Goal: Task Accomplishment & Management: Manage account settings

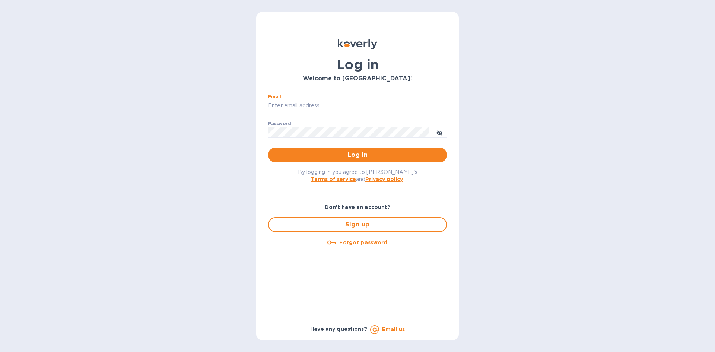
click at [343, 106] on input "Email" at bounding box center [357, 105] width 179 height 11
type input "[EMAIL_ADDRESS][DOMAIN_NAME]"
click at [268, 148] on button "Log in" at bounding box center [357, 155] width 179 height 15
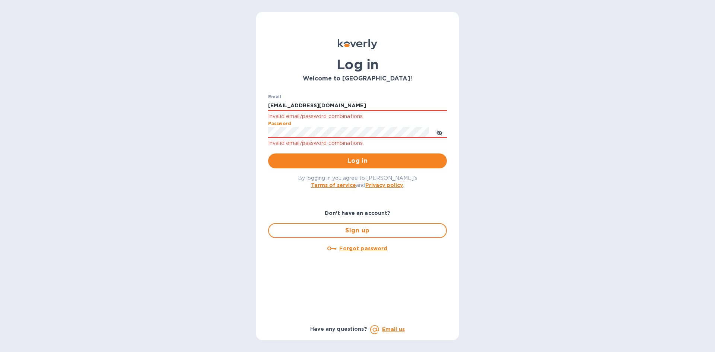
click at [268, 153] on button "Log in" at bounding box center [357, 160] width 179 height 15
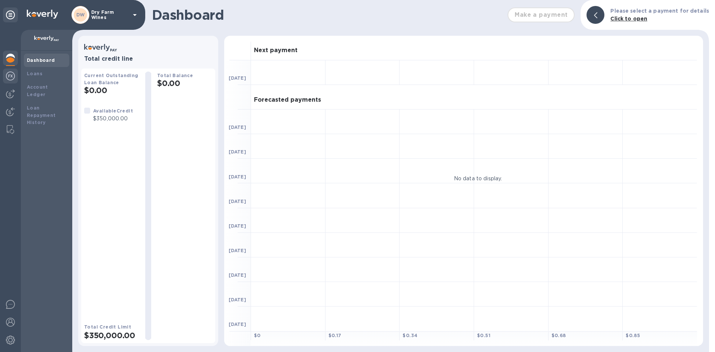
click at [8, 78] on img at bounding box center [10, 76] width 9 height 9
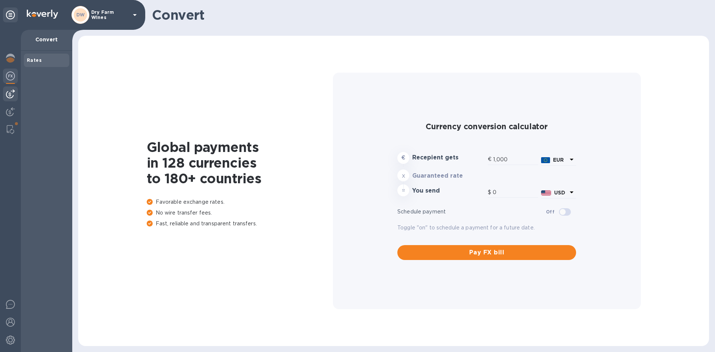
type input "1,181.36"
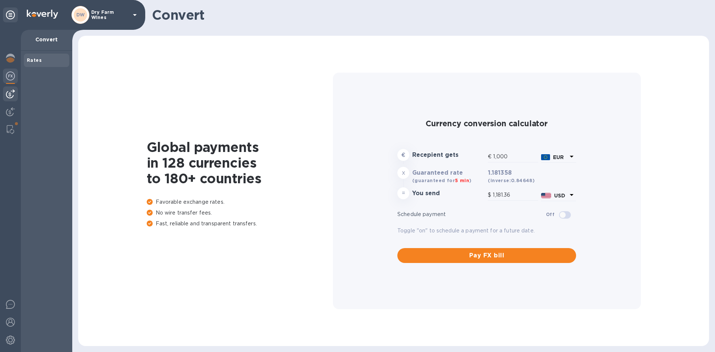
click at [11, 95] on img at bounding box center [10, 93] width 9 height 9
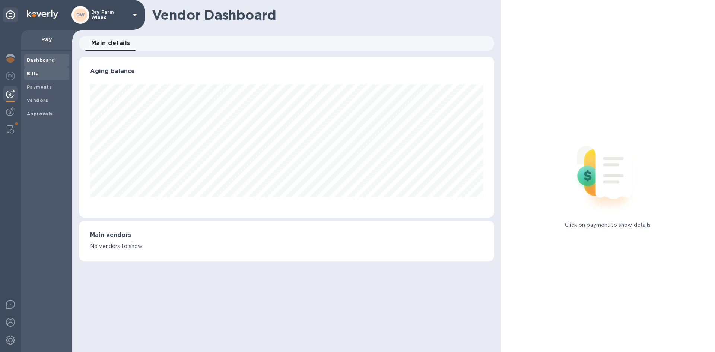
click at [32, 77] on div "Bills" at bounding box center [46, 73] width 45 height 13
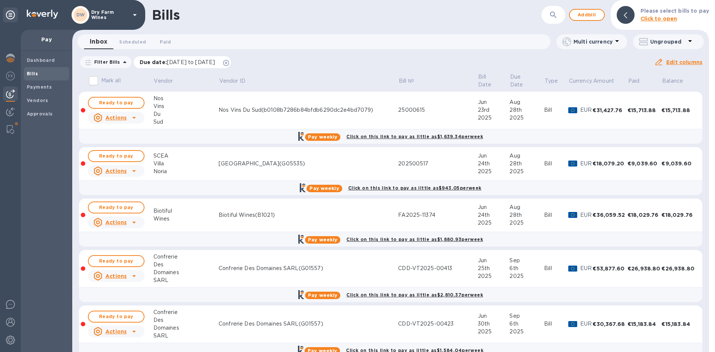
click at [229, 65] on icon at bounding box center [226, 63] width 6 height 6
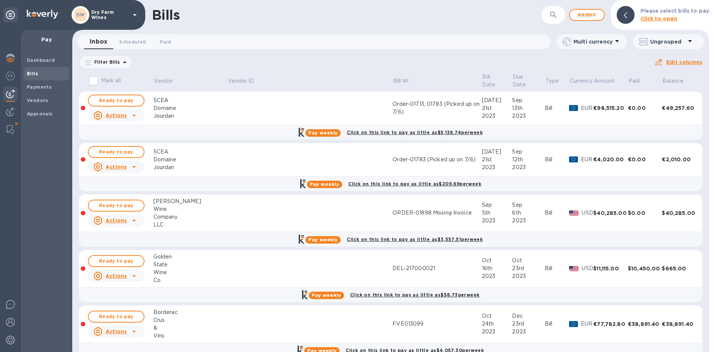
click at [550, 16] on button "button" at bounding box center [554, 15] width 18 height 18
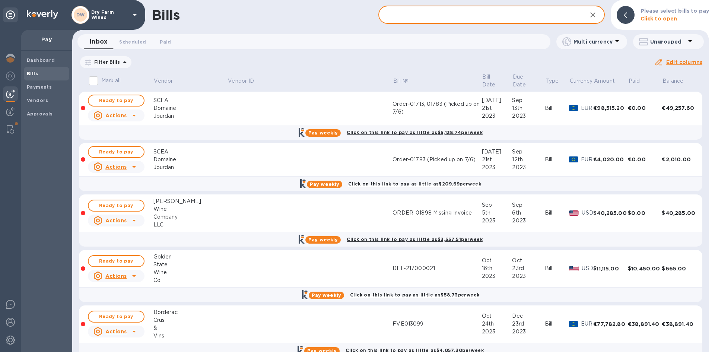
paste input "FA2025-11374"
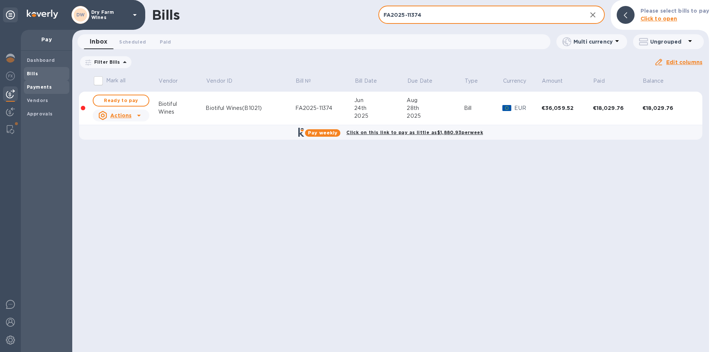
type input "FA2025-11374"
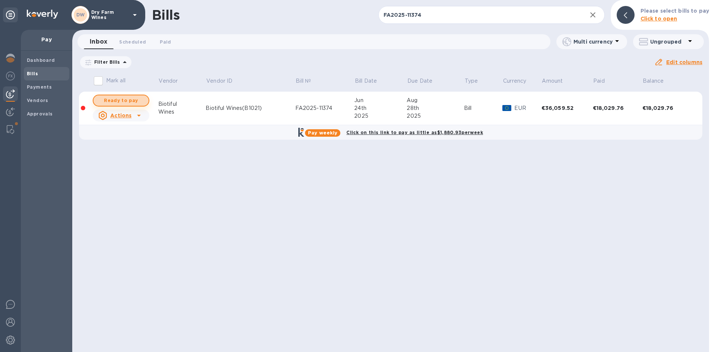
click at [134, 100] on span "Ready to pay" at bounding box center [120, 100] width 43 height 9
click at [132, 103] on span "Ready to pay" at bounding box center [120, 100] width 43 height 9
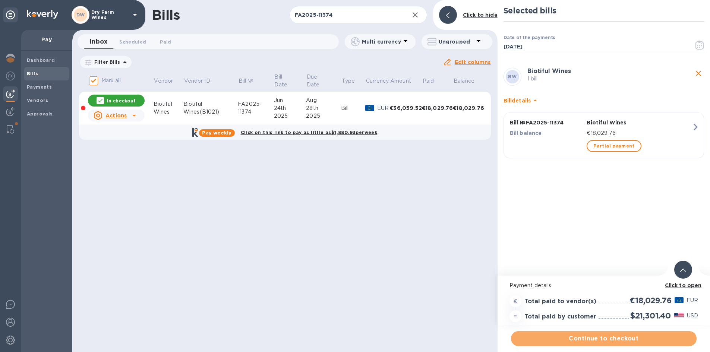
click at [611, 341] on span "Continue to checkout" at bounding box center [604, 338] width 174 height 9
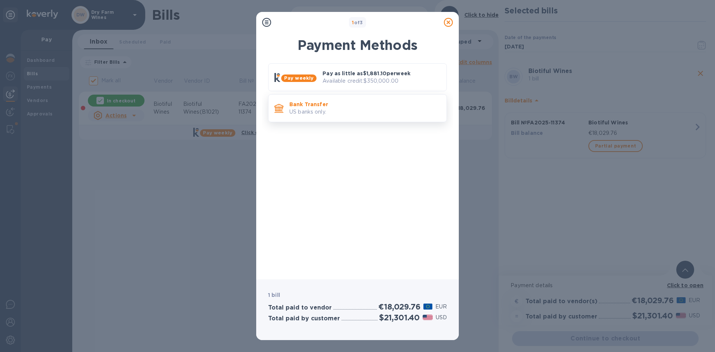
click at [364, 107] on p "Bank Transfer" at bounding box center [364, 104] width 151 height 7
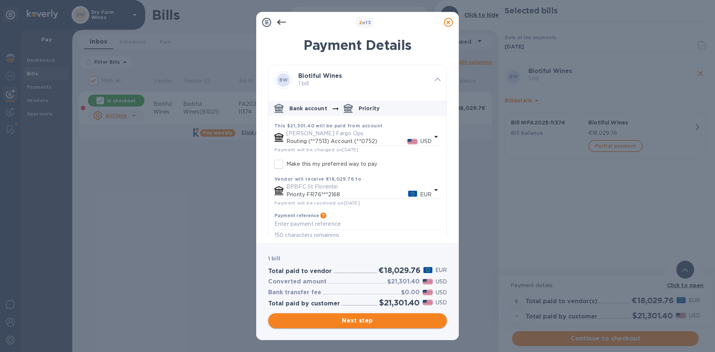
click at [368, 320] on span "Next step" at bounding box center [357, 320] width 167 height 9
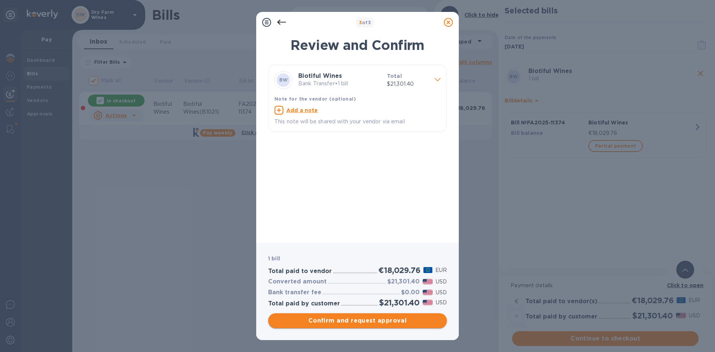
click at [370, 320] on span "Confirm and request approval" at bounding box center [357, 320] width 167 height 9
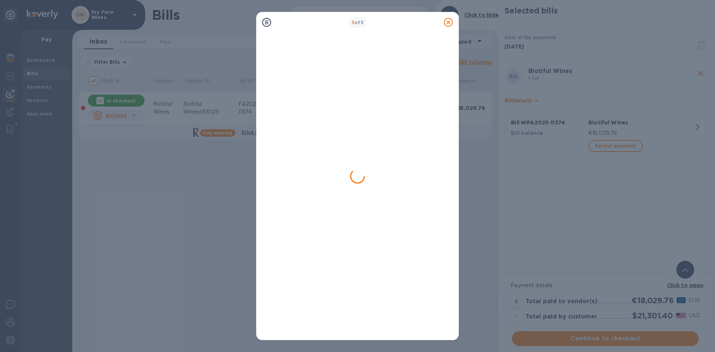
checkbox input "false"
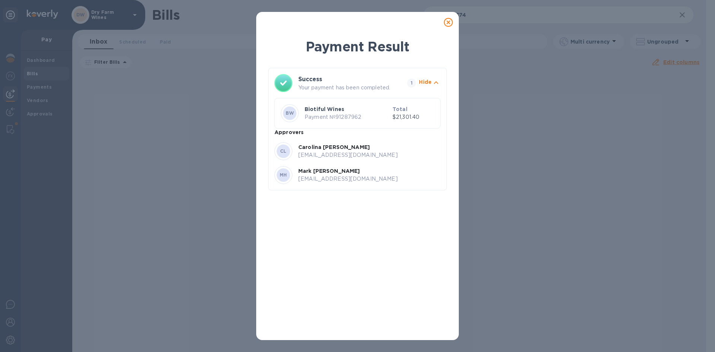
click at [452, 24] on icon at bounding box center [448, 22] width 9 height 9
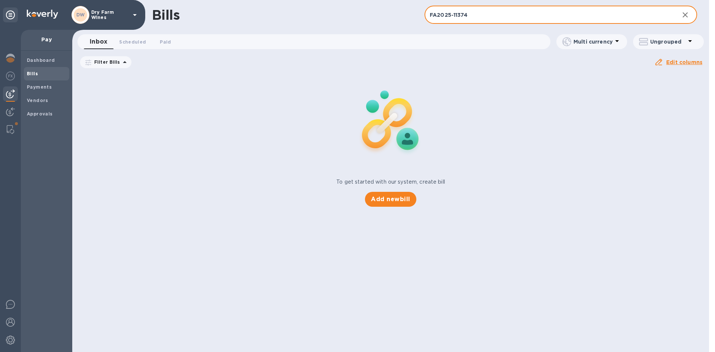
click at [516, 13] on input "FA2025-11374" at bounding box center [549, 15] width 249 height 18
paste input "2025-151"
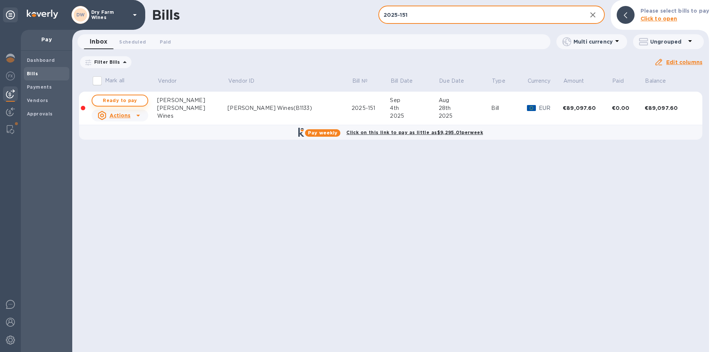
type input "2025-151"
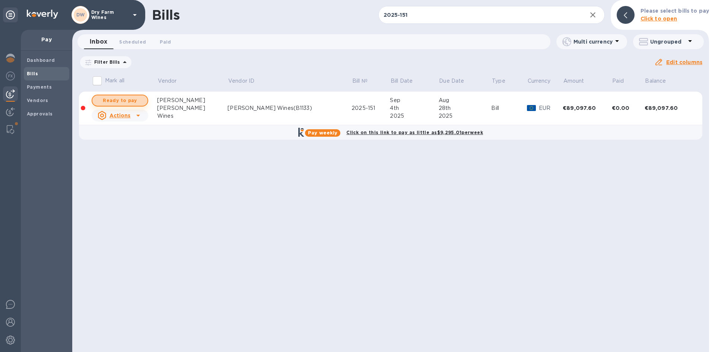
click at [145, 99] on button "Ready to pay" at bounding box center [120, 101] width 57 height 12
checkbox input "true"
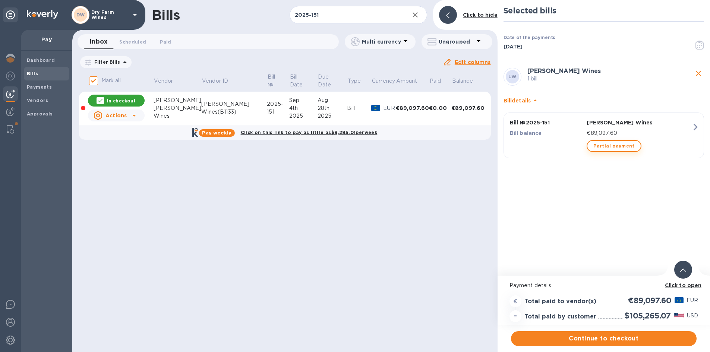
click at [593, 145] on span "Partial payment" at bounding box center [613, 146] width 41 height 9
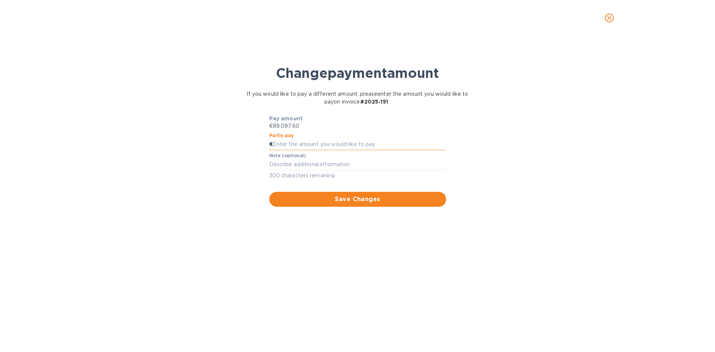
paste input "44,548.80"
type input "44,548.80"
click at [297, 168] on div "x" at bounding box center [357, 164] width 177 height 11
type textarea "First Half"
click at [310, 193] on button "Save Changes" at bounding box center [357, 199] width 177 height 15
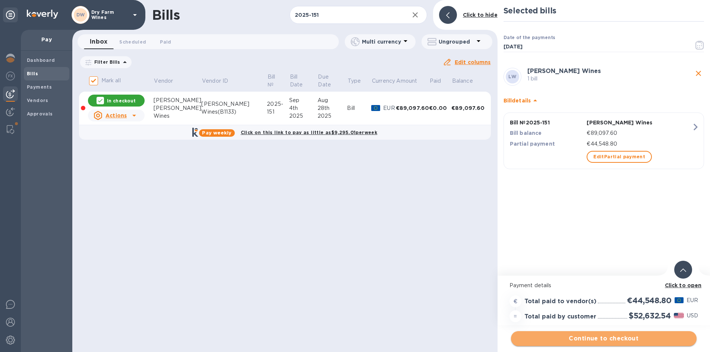
click at [553, 333] on button "Continue to checkout" at bounding box center [604, 338] width 186 height 15
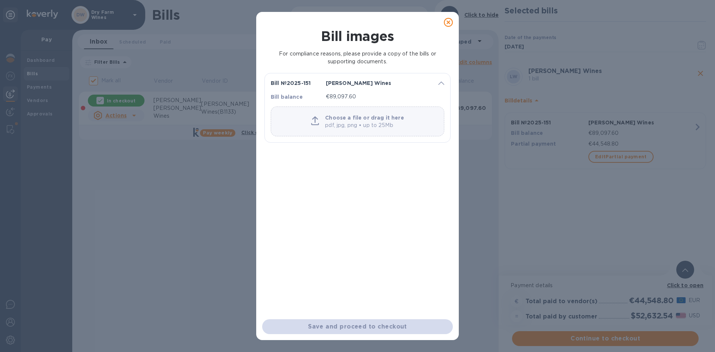
click at [361, 120] on p "Choose a file or drag it here" at bounding box center [364, 117] width 79 height 7
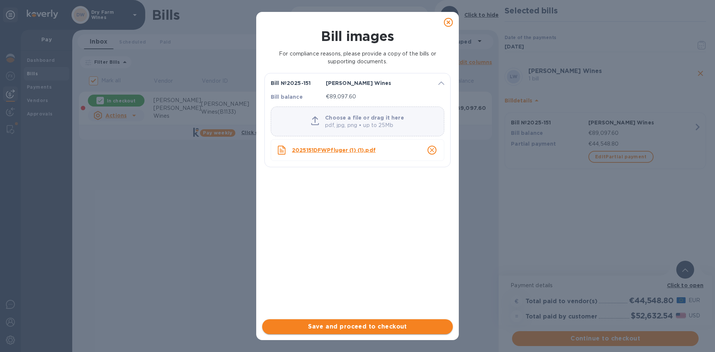
click at [334, 323] on span "Save and proceed to checkout" at bounding box center [357, 326] width 179 height 9
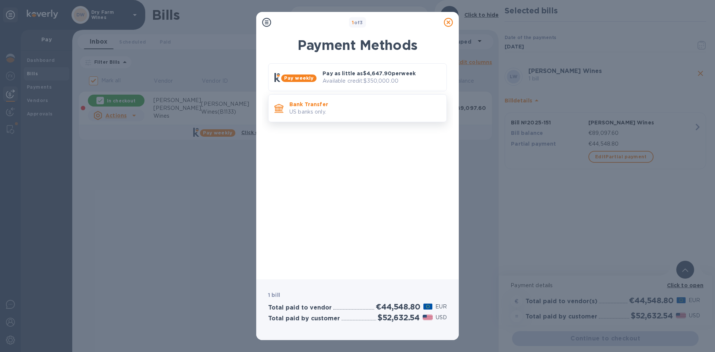
click at [386, 110] on p "US banks only." at bounding box center [364, 112] width 151 height 8
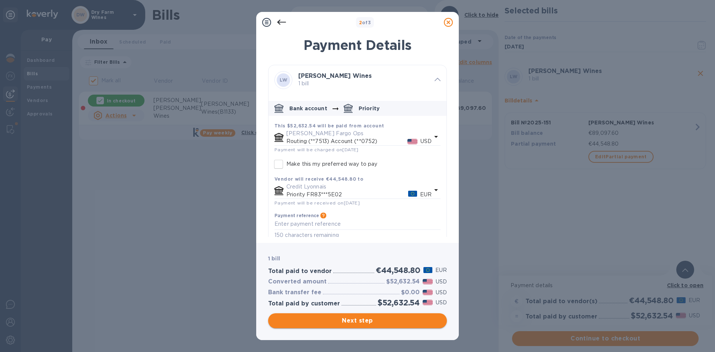
click at [379, 321] on span "Next step" at bounding box center [357, 320] width 167 height 9
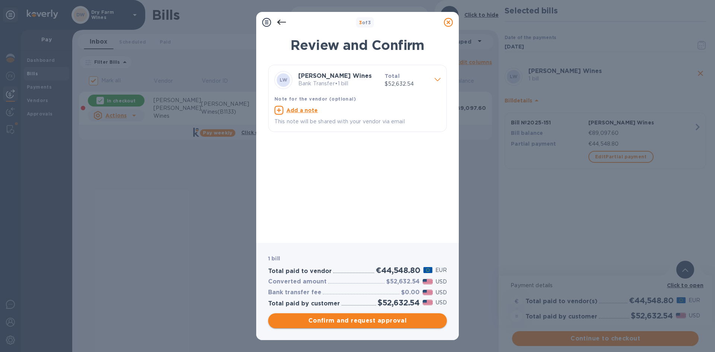
click at [379, 321] on span "Confirm and request approval" at bounding box center [357, 320] width 167 height 9
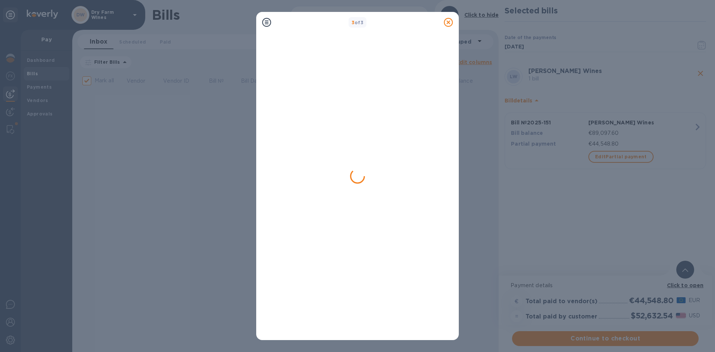
checkbox input "false"
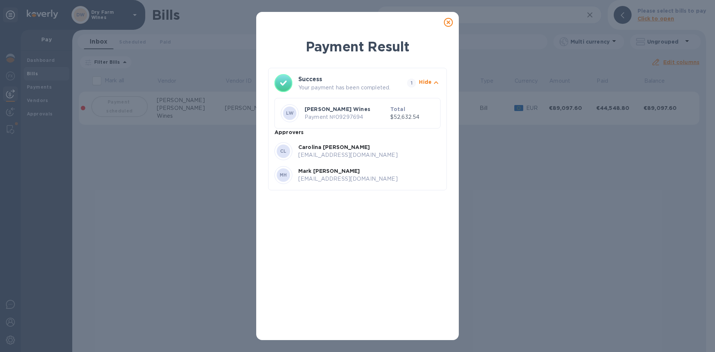
click at [447, 25] on icon at bounding box center [448, 22] width 9 height 9
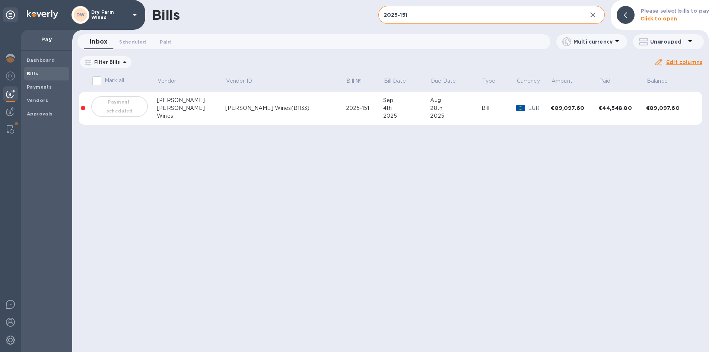
click at [412, 12] on input "2025-151" at bounding box center [480, 15] width 203 height 18
paste input "5000615"
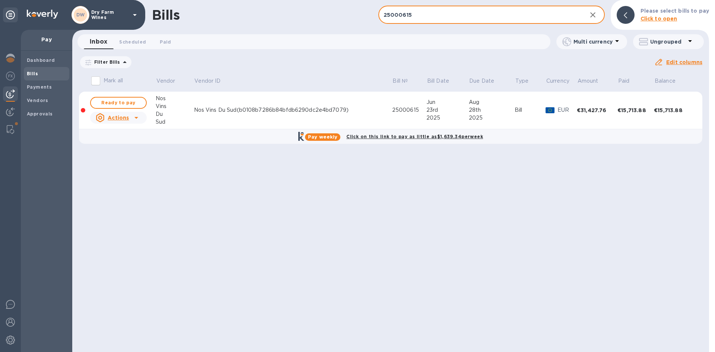
type input "25000615"
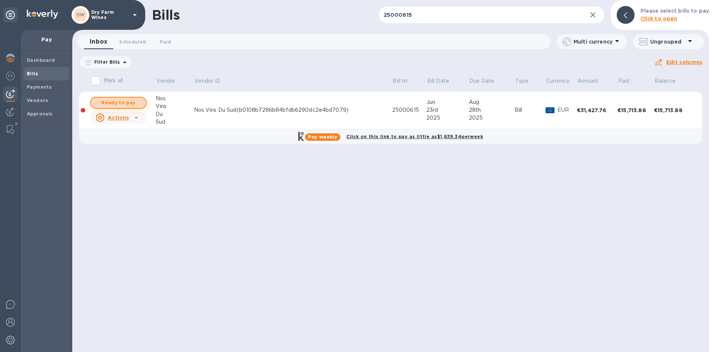
click at [108, 104] on span "Ready to pay" at bounding box center [118, 102] width 43 height 9
checkbox input "true"
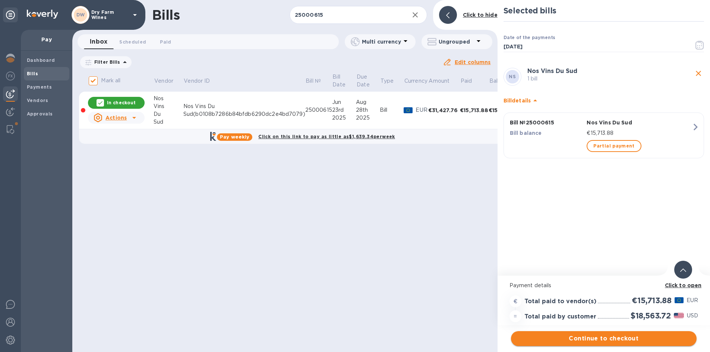
click at [621, 338] on span "Continue to checkout" at bounding box center [604, 338] width 174 height 9
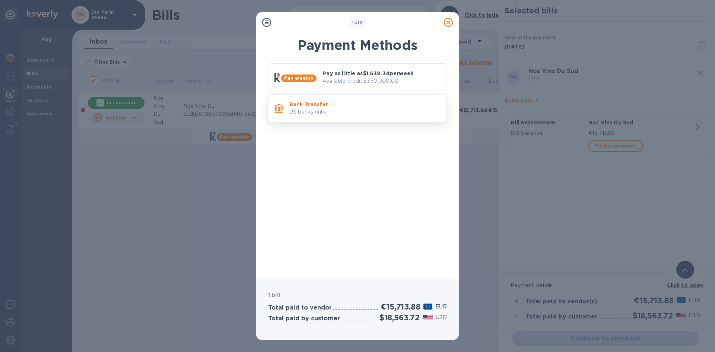
click at [332, 115] on p "US banks only." at bounding box center [364, 112] width 151 height 8
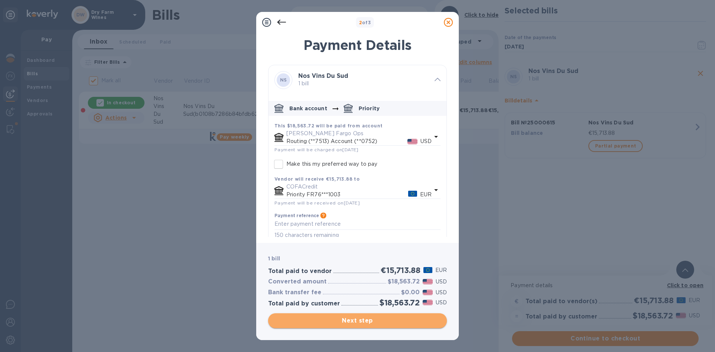
click at [330, 316] on span "Next step" at bounding box center [357, 320] width 167 height 9
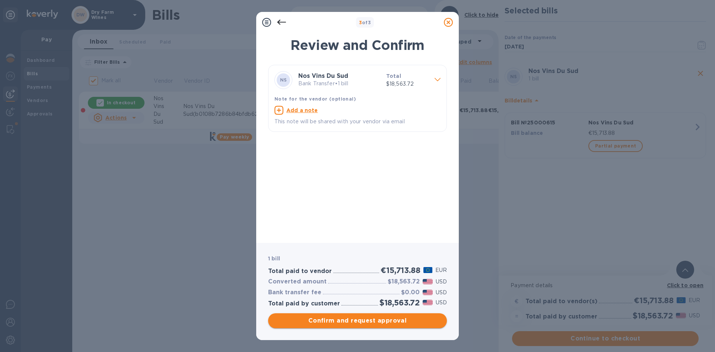
click at [330, 318] on span "Confirm and request approval" at bounding box center [357, 320] width 167 height 9
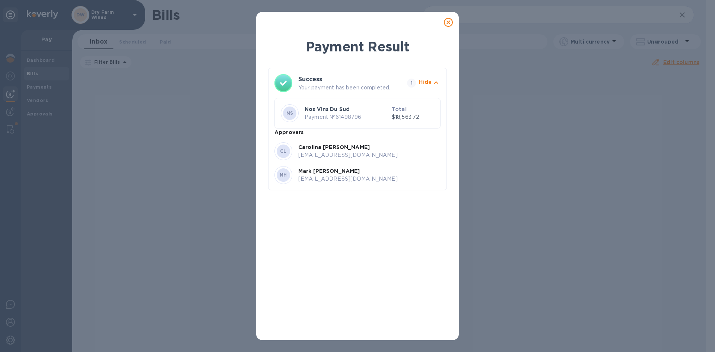
click at [447, 20] on icon at bounding box center [448, 22] width 9 height 9
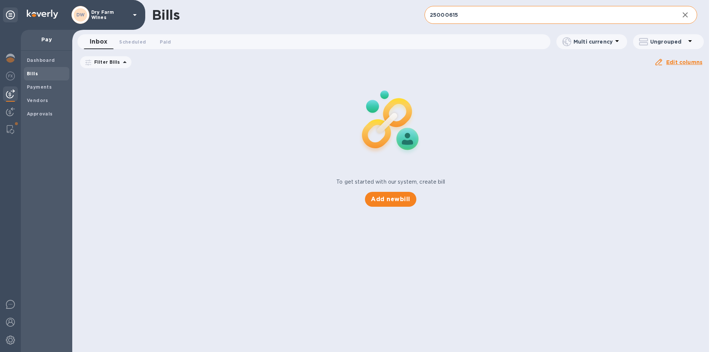
click at [432, 14] on input "25000615" at bounding box center [549, 15] width 249 height 18
paste input "02500517"
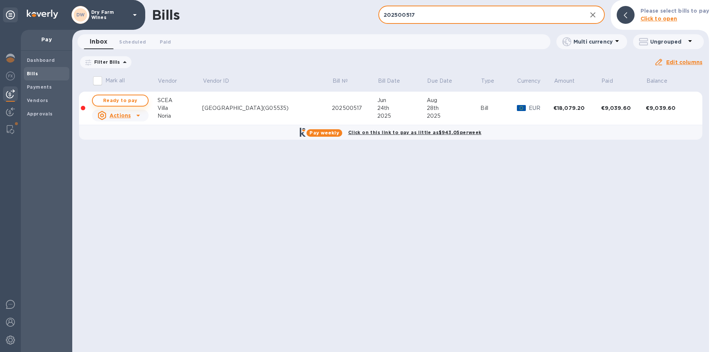
type input "202500517"
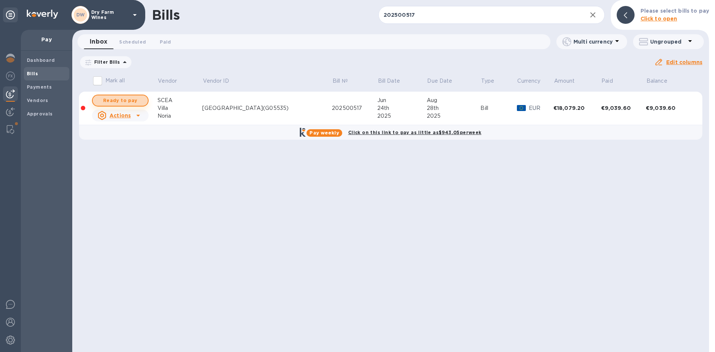
click at [132, 102] on span "Ready to pay" at bounding box center [120, 100] width 43 height 9
checkbox input "true"
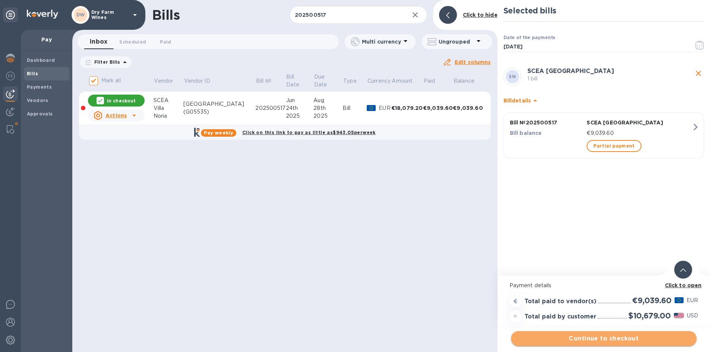
click at [597, 338] on span "Continue to checkout" at bounding box center [604, 338] width 174 height 9
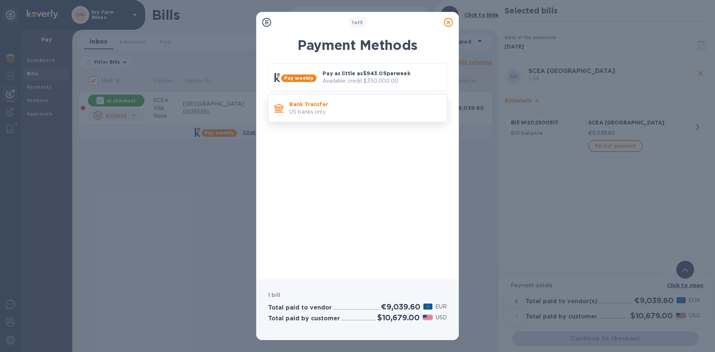
click at [355, 117] on div "Bank Transfer US banks only." at bounding box center [364, 108] width 157 height 21
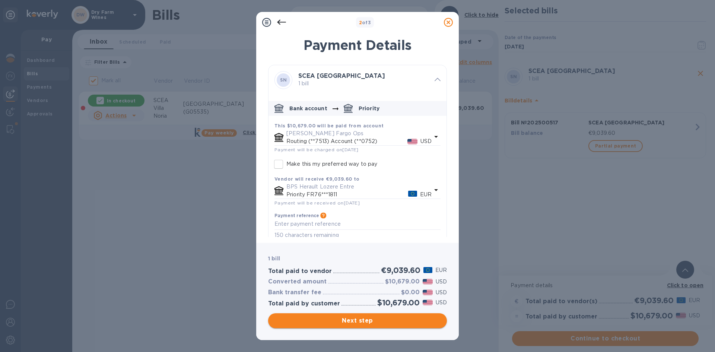
click at [404, 320] on span "Next step" at bounding box center [357, 320] width 167 height 9
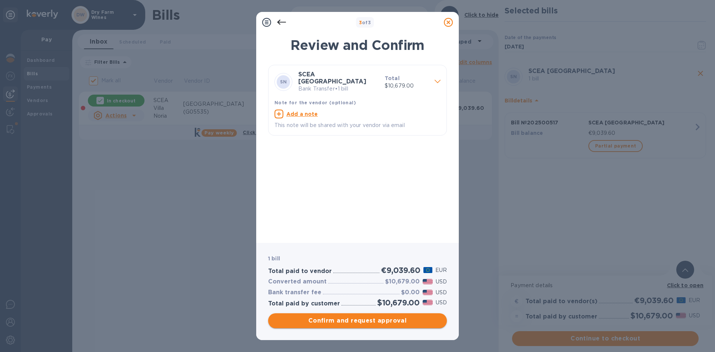
click at [398, 323] on span "Confirm and request approval" at bounding box center [357, 320] width 167 height 9
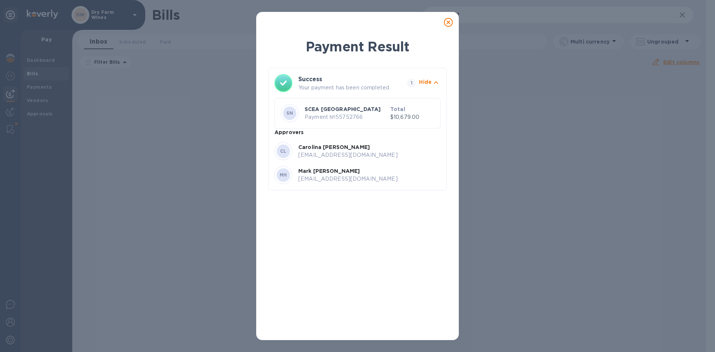
click at [450, 22] on icon at bounding box center [448, 22] width 9 height 9
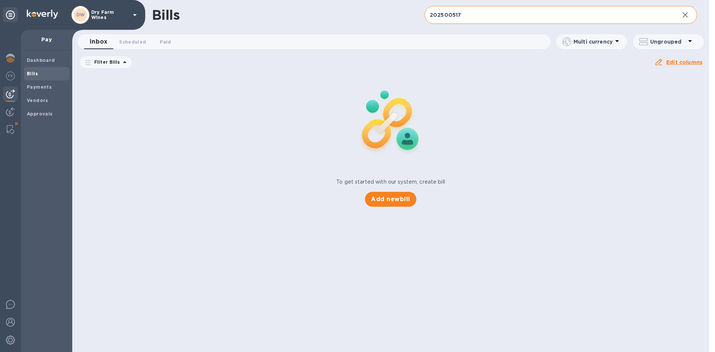
click at [495, 19] on input "202500517" at bounding box center [549, 15] width 249 height 18
click at [495, 18] on input "202500517" at bounding box center [549, 15] width 249 height 18
paste input "761879"
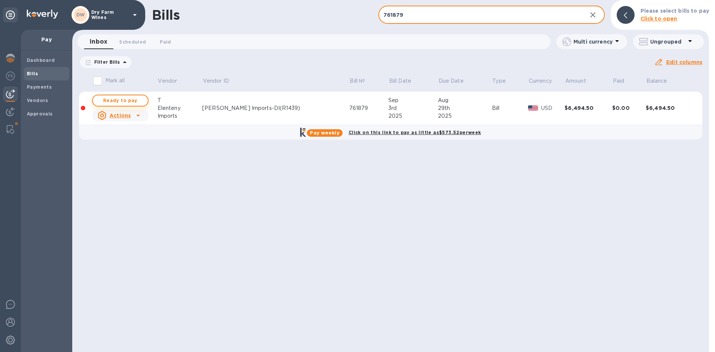
type input "761879"
click at [130, 103] on span "Ready to pay" at bounding box center [120, 100] width 43 height 9
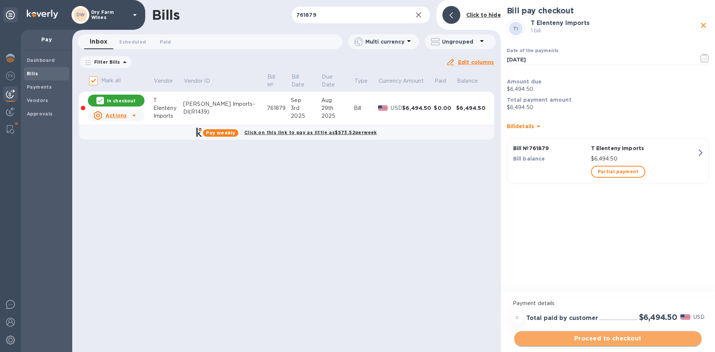
click at [615, 338] on span "Proceed to checkout" at bounding box center [607, 338] width 175 height 9
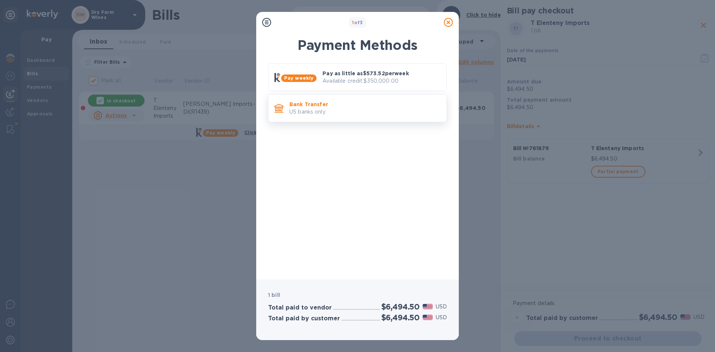
click at [385, 115] on p "US banks only." at bounding box center [364, 112] width 151 height 8
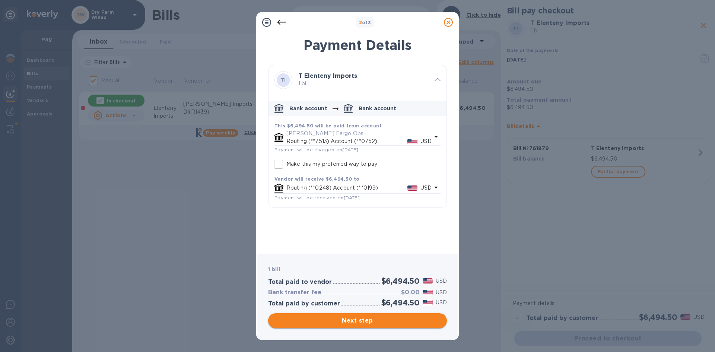
click at [332, 317] on span "Next step" at bounding box center [357, 320] width 167 height 9
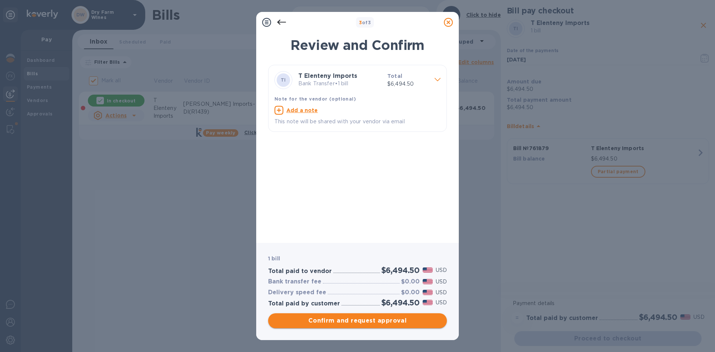
click at [411, 321] on span "Confirm and request approval" at bounding box center [357, 320] width 167 height 9
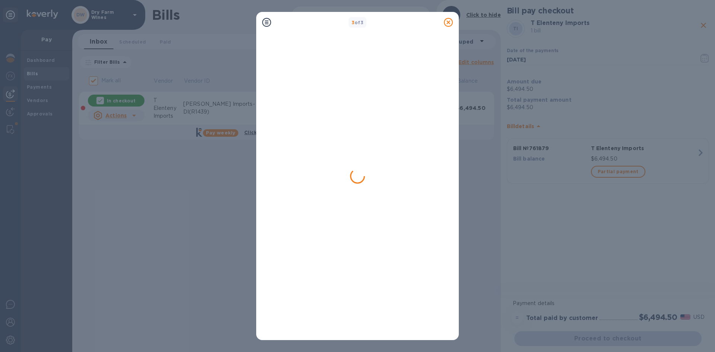
checkbox input "false"
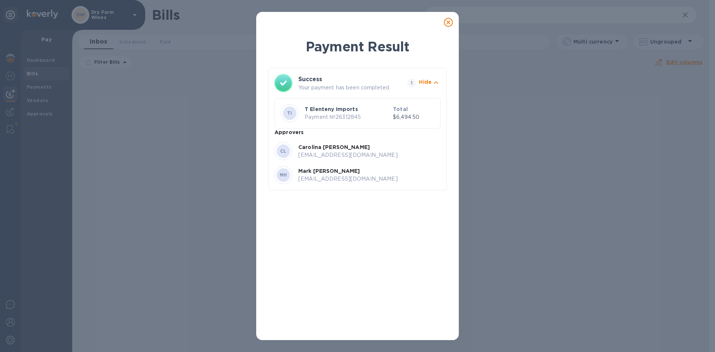
click at [448, 24] on icon at bounding box center [448, 22] width 9 height 9
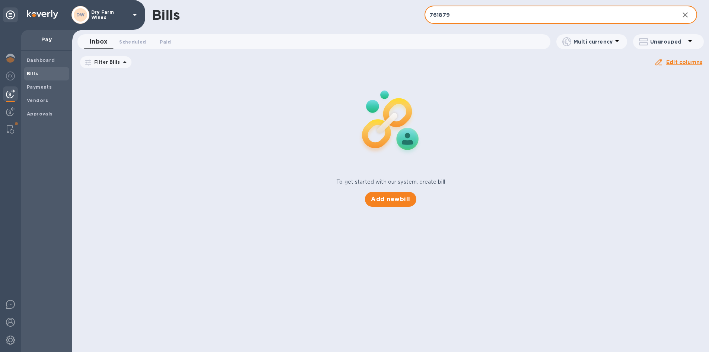
click at [544, 21] on input "761879" at bounding box center [549, 15] width 249 height 18
paste input "Bill Biotiful Wines CO-01954, CO-01900, CO-01886 Samples; [PERSON_NAME], [DATE]…"
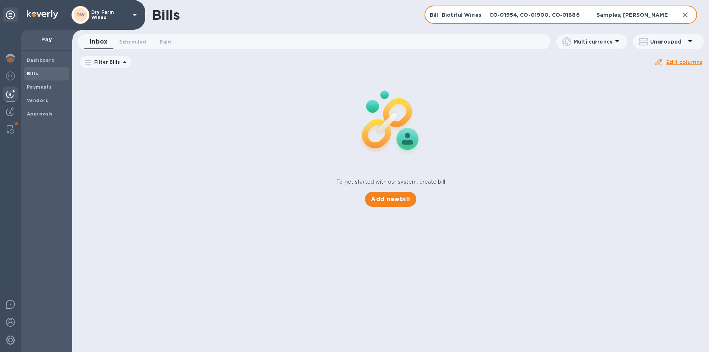
click at [456, 11] on input "Bill Biotiful Wines CO-01954, CO-01900, CO-01886 Samples; [PERSON_NAME], [DATE]…" at bounding box center [549, 15] width 249 height 18
paste input "CO-01954, CO-01900, CO-01886"
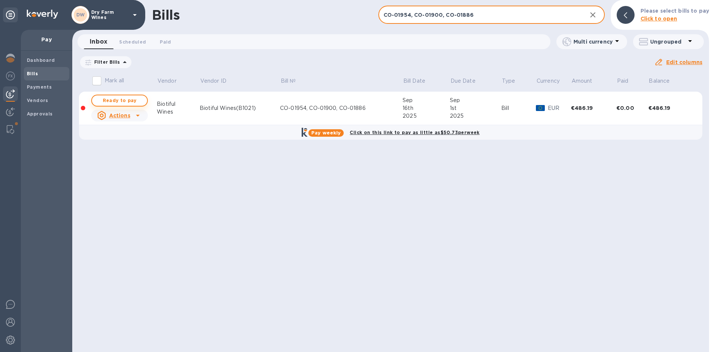
type input "CO-01954, CO-01900, CO-01886"
click at [139, 101] on span "Ready to pay" at bounding box center [119, 100] width 43 height 9
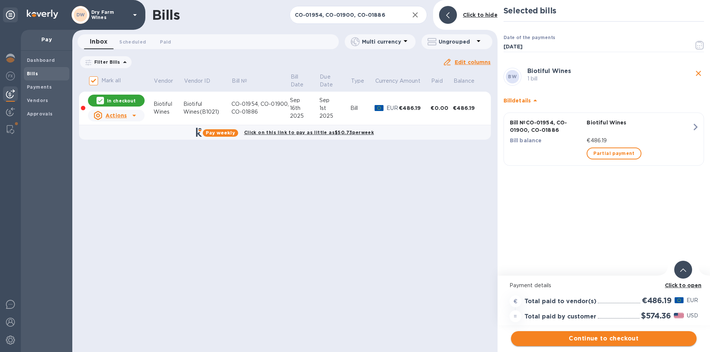
click at [617, 335] on span "Continue to checkout" at bounding box center [604, 338] width 174 height 9
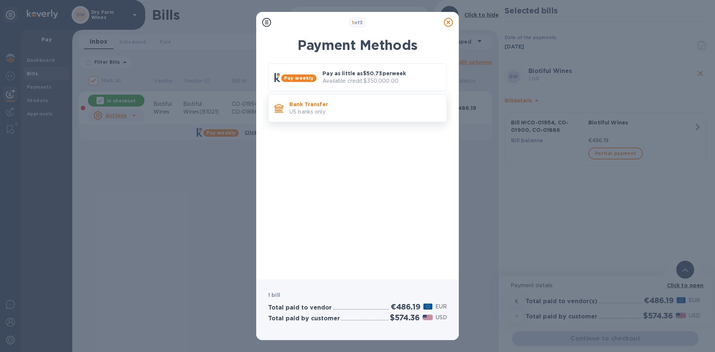
click at [333, 109] on p "US banks only." at bounding box center [364, 112] width 151 height 8
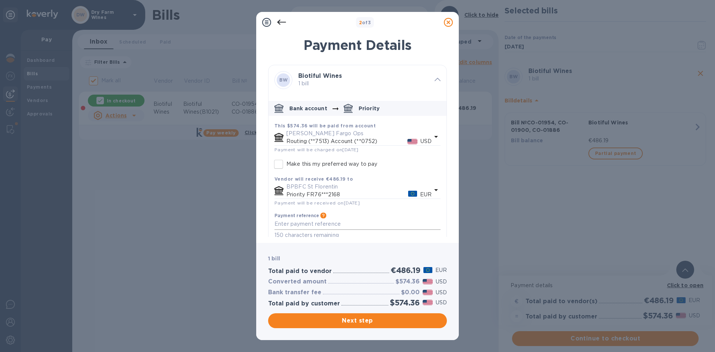
scroll to position [9, 0]
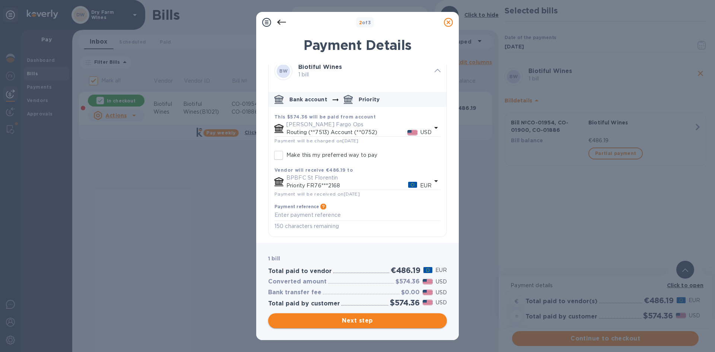
click at [358, 326] on button "Next step" at bounding box center [357, 320] width 179 height 15
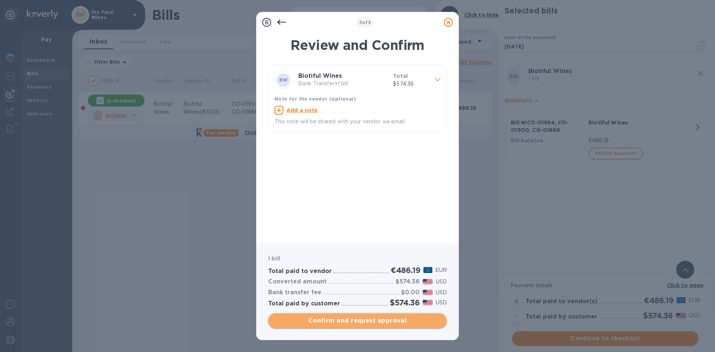
click at [346, 320] on span "Confirm and request approval" at bounding box center [357, 320] width 167 height 9
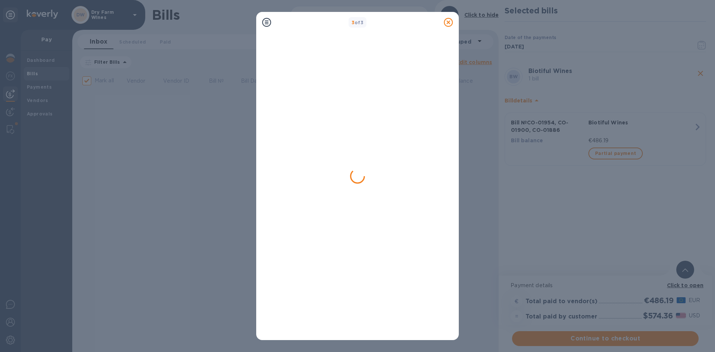
checkbox input "false"
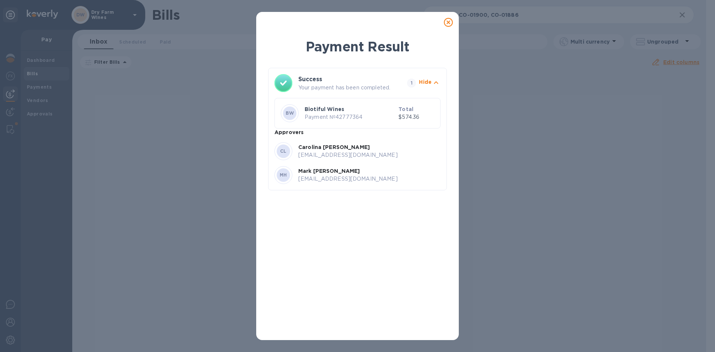
click at [448, 21] on icon at bounding box center [448, 22] width 9 height 9
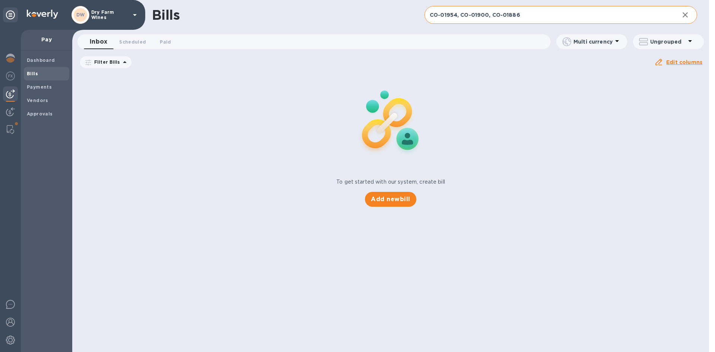
click at [468, 14] on input "CO-01954, CO-01900, CO-01886" at bounding box center [549, 15] width 249 height 18
click at [467, 14] on input "CO-01954, CO-01900, CO-01886" at bounding box center [549, 15] width 249 height 18
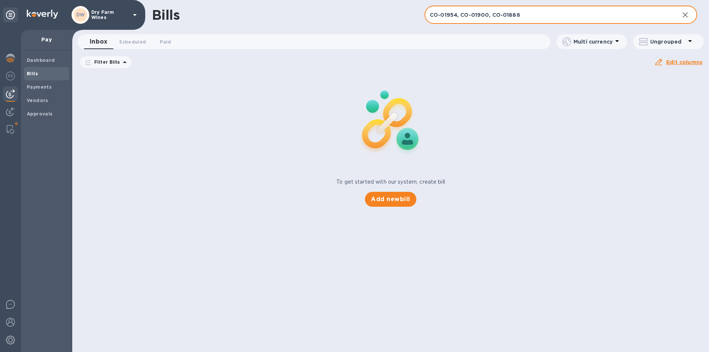
click at [466, 12] on input "CO-01954, CO-01900, CO-01886" at bounding box center [549, 15] width 249 height 18
drag, startPoint x: 466, startPoint y: 12, endPoint x: 458, endPoint y: 12, distance: 7.5
click at [459, 12] on input "CO-01954, CO-01900, CO-01886" at bounding box center [549, 15] width 249 height 18
click at [458, 12] on input "CO-01954, CO-01900, CO-01886" at bounding box center [549, 15] width 249 height 18
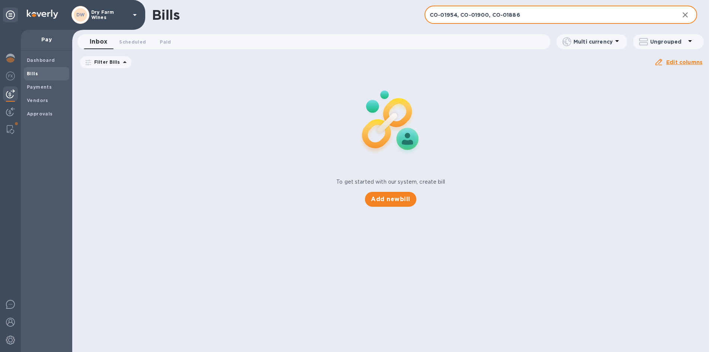
click at [458, 12] on input "CO-01954, CO-01900, CO-01886" at bounding box center [549, 15] width 249 height 18
paste input "12106"
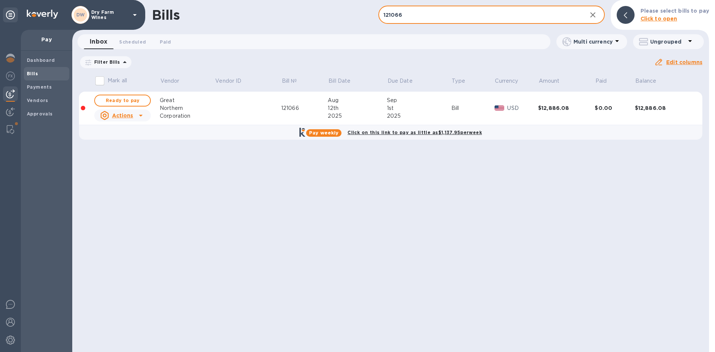
type input "121066"
click at [139, 98] on span "Ready to pay" at bounding box center [122, 100] width 43 height 9
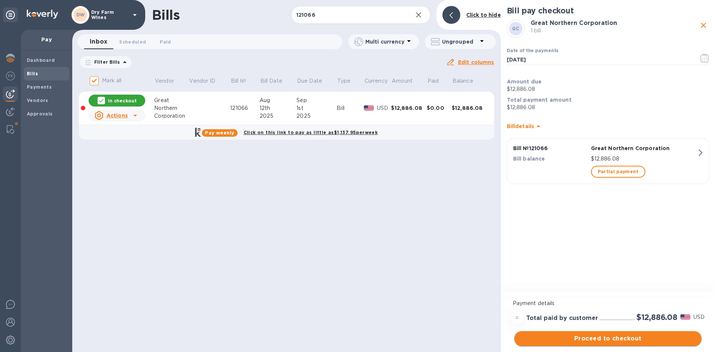
click at [630, 337] on span "Proceed to checkout" at bounding box center [607, 338] width 175 height 9
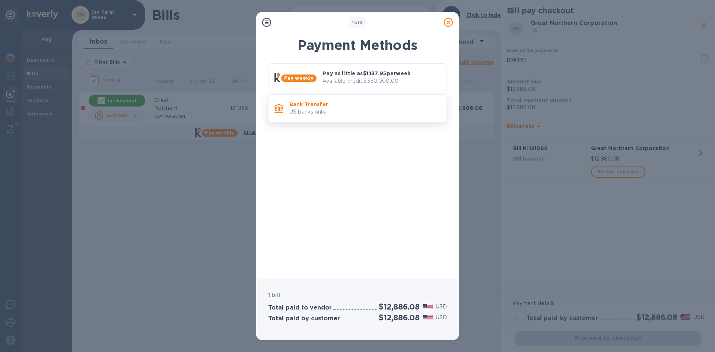
click at [341, 116] on div "Bank Transfer US banks only." at bounding box center [364, 108] width 157 height 21
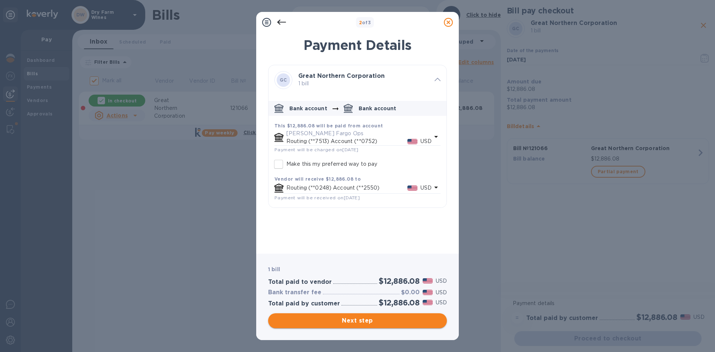
click at [343, 321] on span "Next step" at bounding box center [357, 320] width 167 height 9
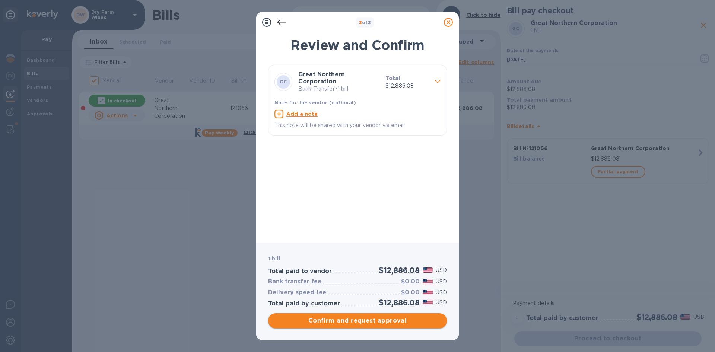
click at [343, 321] on span "Confirm and request approval" at bounding box center [357, 320] width 167 height 9
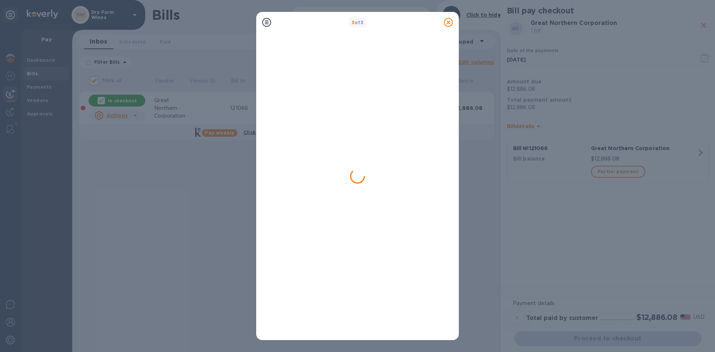
checkbox input "false"
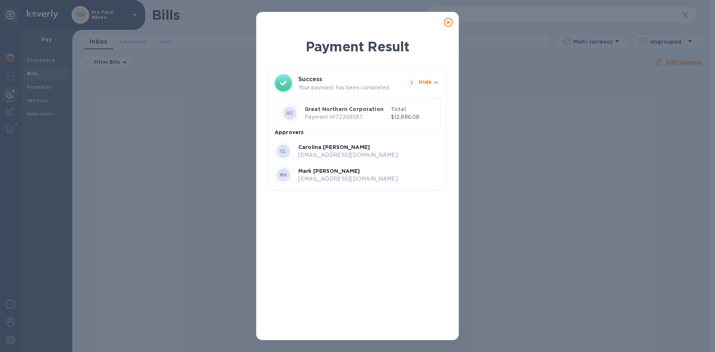
click at [449, 24] on icon at bounding box center [448, 22] width 9 height 9
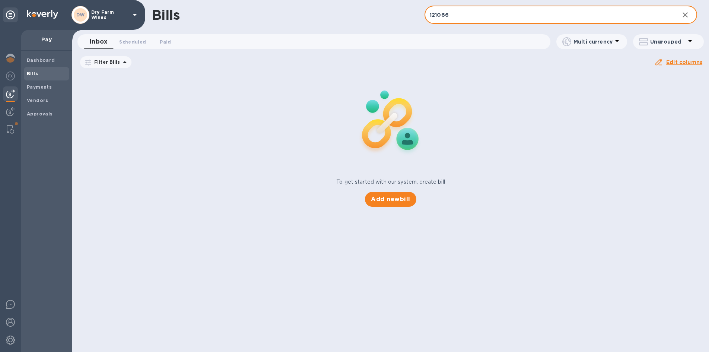
click at [442, 15] on input "121066" at bounding box center [549, 15] width 249 height 18
click at [459, 14] on input "121066" at bounding box center [549, 15] width 249 height 18
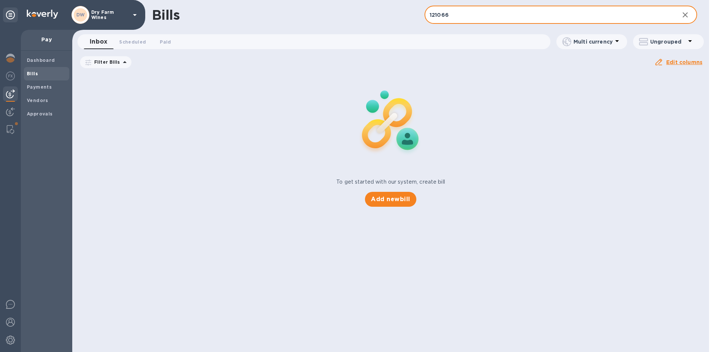
click at [459, 14] on input "121066" at bounding box center [549, 15] width 249 height 18
paste input "CV017134"
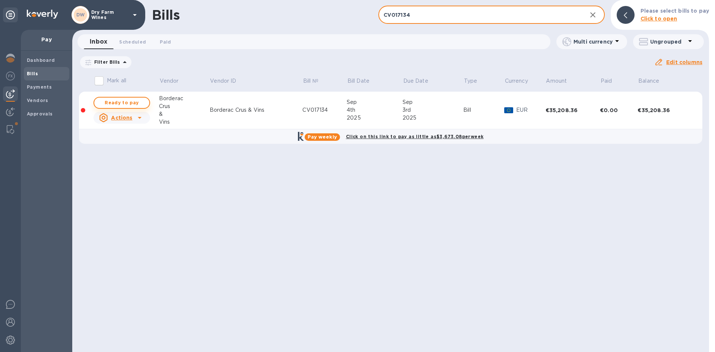
type input "CV017134"
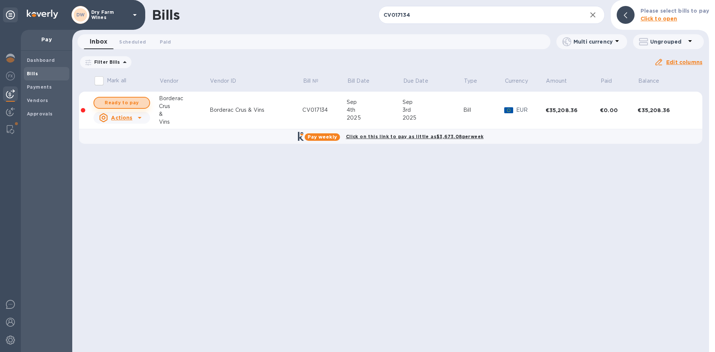
click at [142, 99] on span "Ready to pay" at bounding box center [121, 102] width 43 height 9
checkbox input "true"
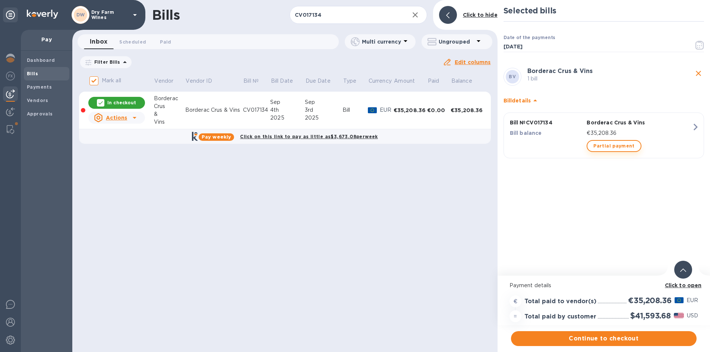
click at [606, 149] on span "Partial payment" at bounding box center [613, 146] width 41 height 9
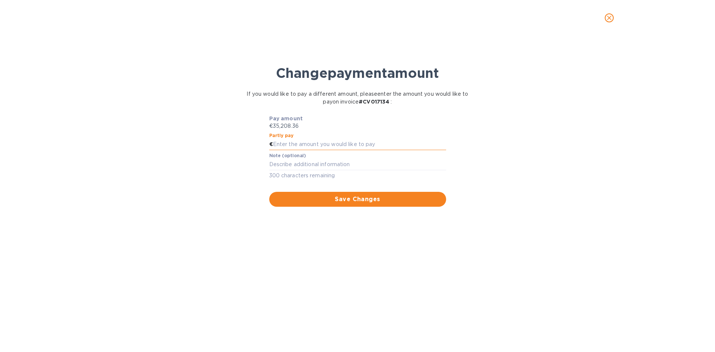
paste input "17,604.18"
type input "17,604.18"
click at [311, 168] on div "x" at bounding box center [357, 164] width 177 height 11
type textarea "First Half"
click at [322, 197] on span "Save Changes" at bounding box center [357, 199] width 165 height 9
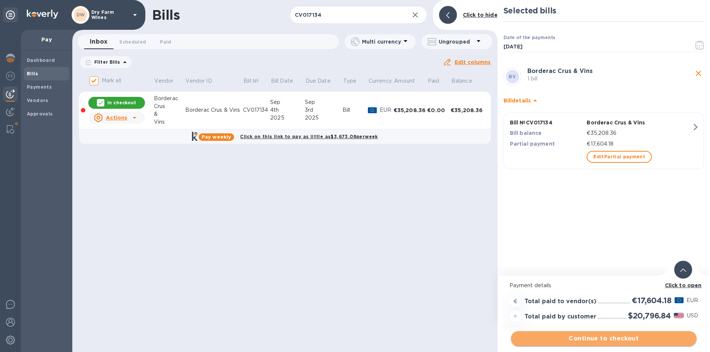
click at [620, 334] on span "Continue to checkout" at bounding box center [604, 338] width 174 height 9
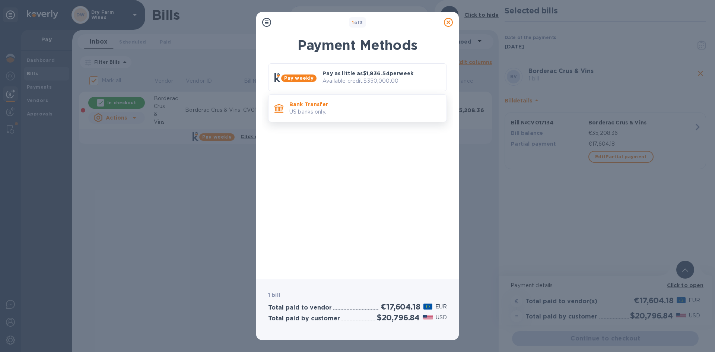
click at [402, 116] on div "Bank Transfer US banks only." at bounding box center [364, 108] width 157 height 21
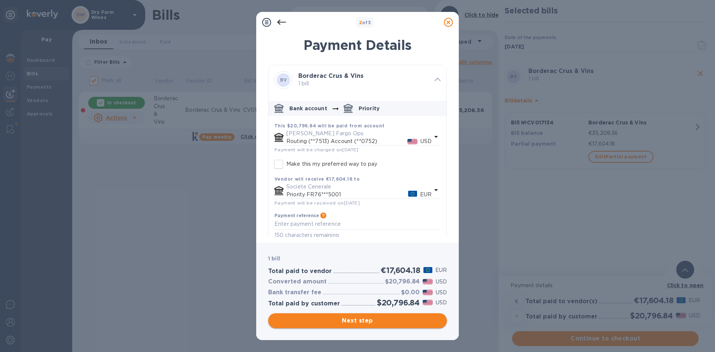
click at [398, 322] on span "Next step" at bounding box center [357, 320] width 167 height 9
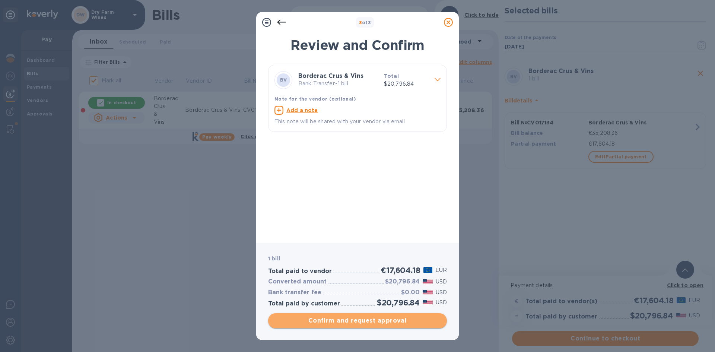
click at [398, 322] on span "Confirm and request approval" at bounding box center [357, 320] width 167 height 9
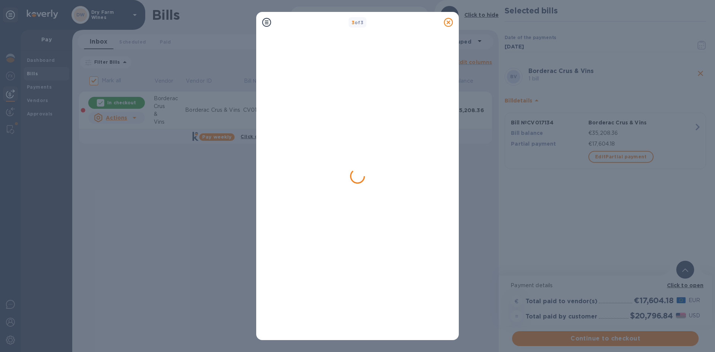
checkbox input "false"
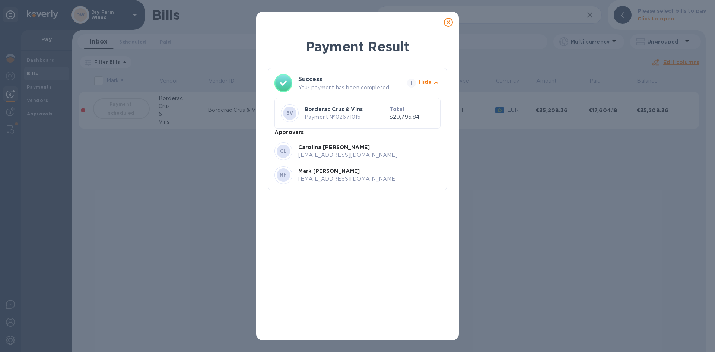
click at [449, 24] on icon at bounding box center [448, 22] width 9 height 9
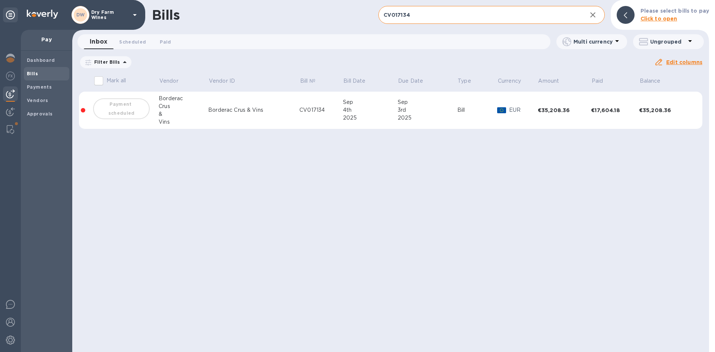
click at [400, 7] on input "CV017134" at bounding box center [480, 15] width 203 height 18
click at [397, 14] on input "CV017134" at bounding box center [480, 15] width 203 height 18
paste input "5312562817"
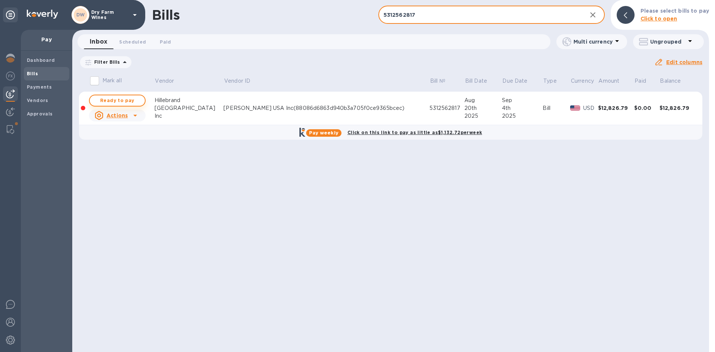
type input "5312562817"
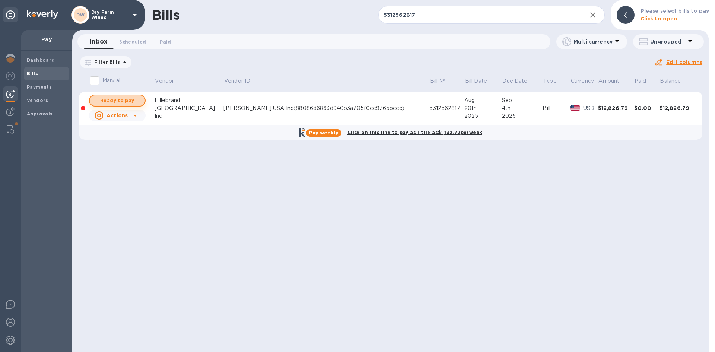
click at [140, 101] on button "Ready to pay" at bounding box center [117, 101] width 57 height 12
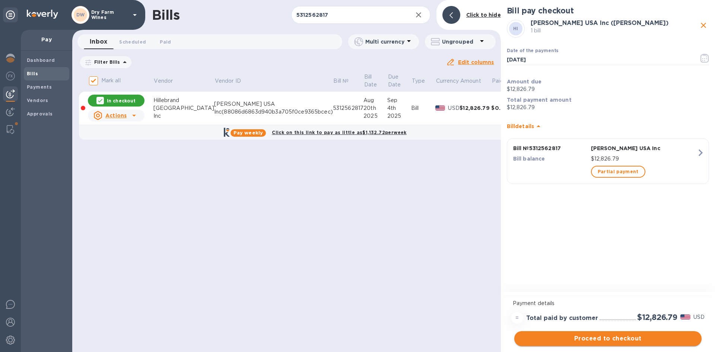
click at [602, 337] on span "Proceed to checkout" at bounding box center [607, 338] width 175 height 9
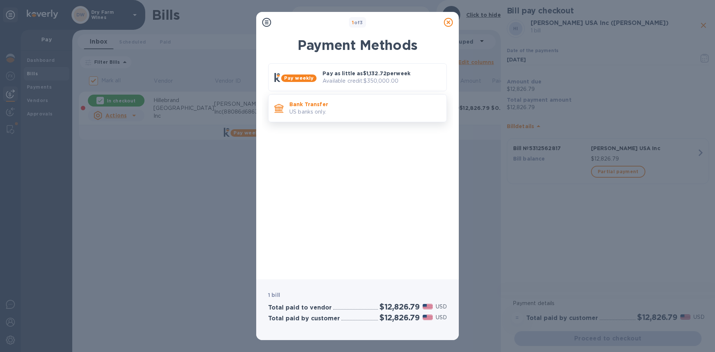
click at [378, 114] on p "US banks only." at bounding box center [364, 112] width 151 height 8
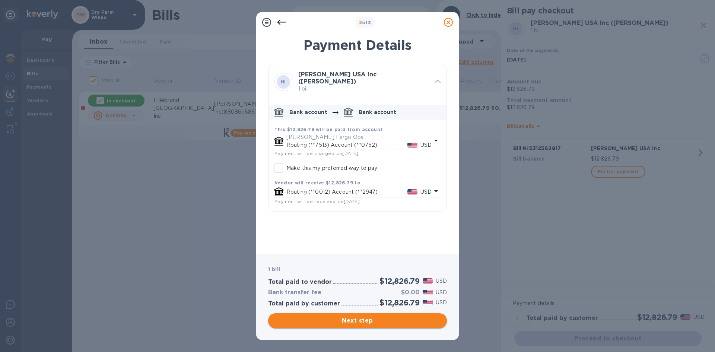
click at [340, 322] on span "Next step" at bounding box center [357, 320] width 167 height 9
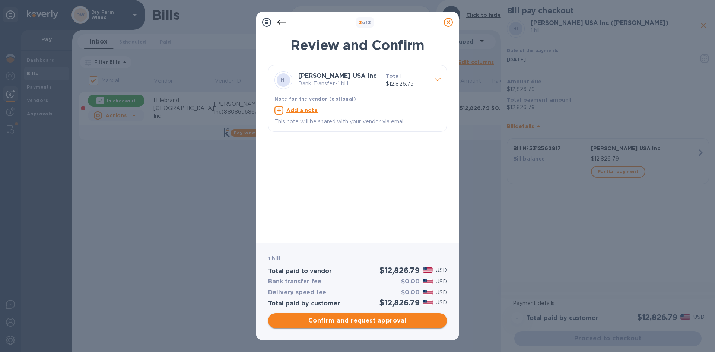
click at [337, 319] on span "Confirm and request approval" at bounding box center [357, 320] width 167 height 9
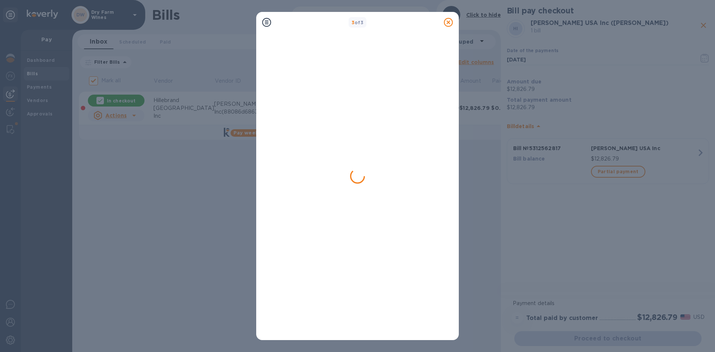
checkbox input "false"
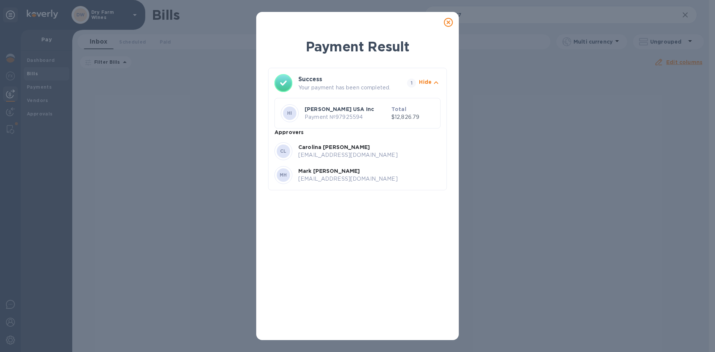
click at [449, 22] on icon at bounding box center [448, 22] width 9 height 9
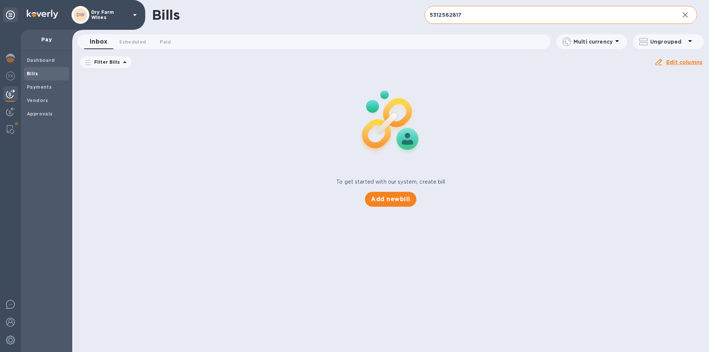
click at [442, 15] on input "5312562817" at bounding box center [549, 15] width 249 height 18
paste input "759823"
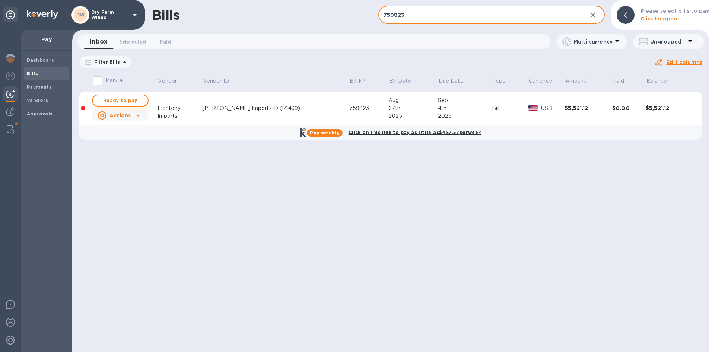
type input "759823"
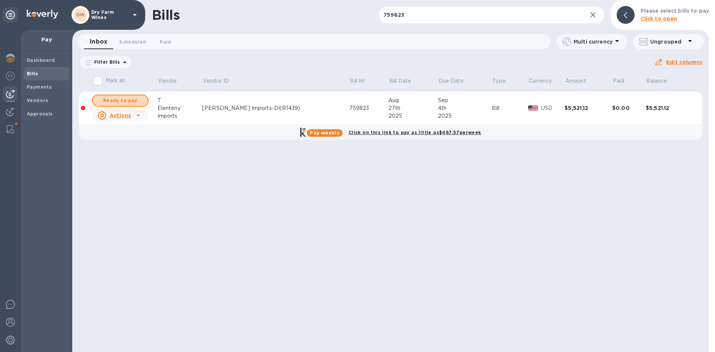
click at [139, 102] on span "Ready to pay" at bounding box center [120, 100] width 43 height 9
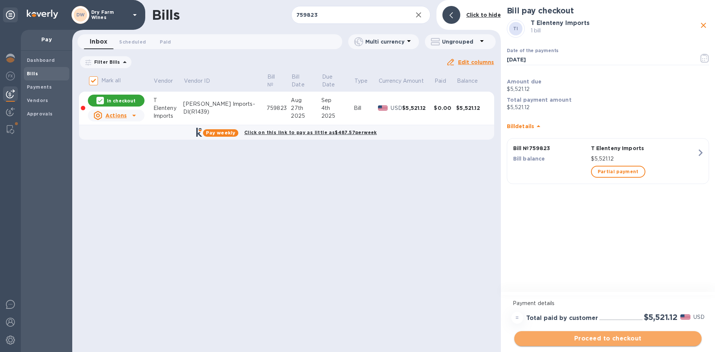
click at [621, 341] on span "Proceed to checkout" at bounding box center [607, 338] width 175 height 9
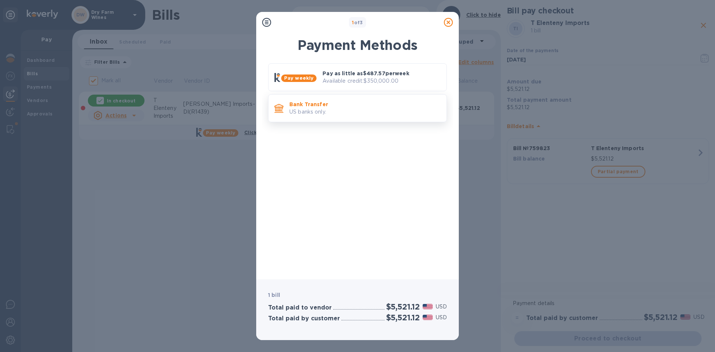
click at [395, 118] on div "Bank Transfer US banks only." at bounding box center [364, 108] width 157 height 21
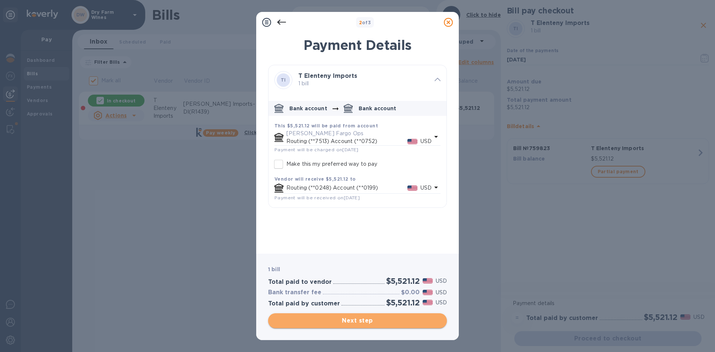
click at [375, 318] on span "Next step" at bounding box center [357, 320] width 167 height 9
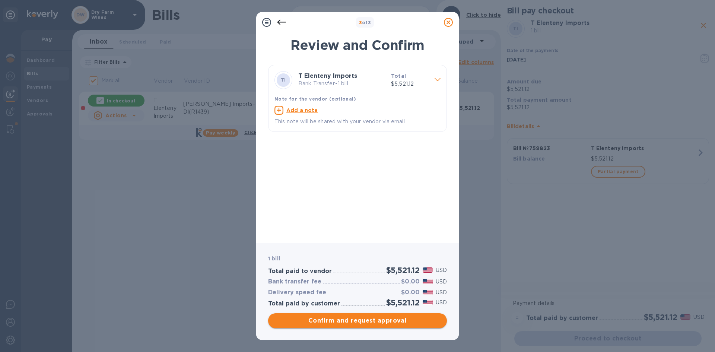
click at [373, 320] on span "Confirm and request approval" at bounding box center [357, 320] width 167 height 9
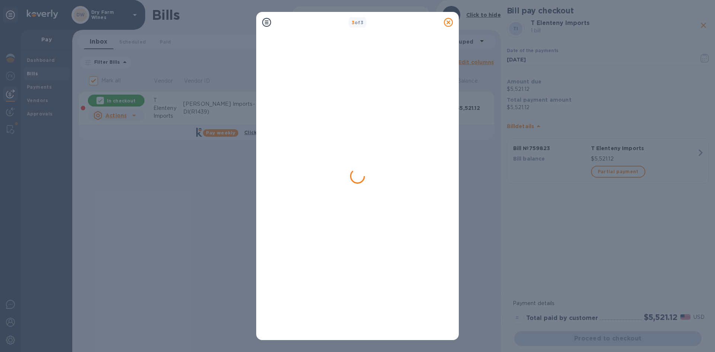
checkbox input "false"
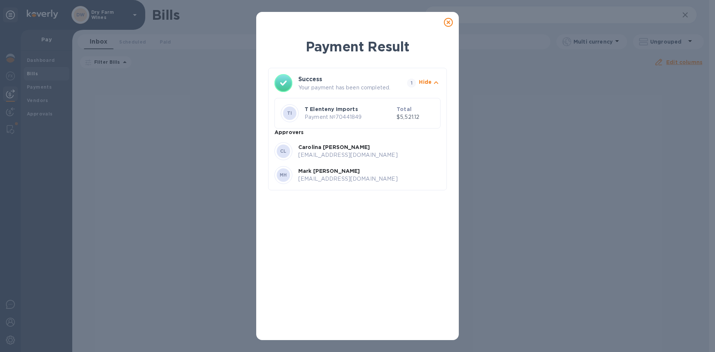
click at [450, 19] on icon at bounding box center [448, 22] width 9 height 9
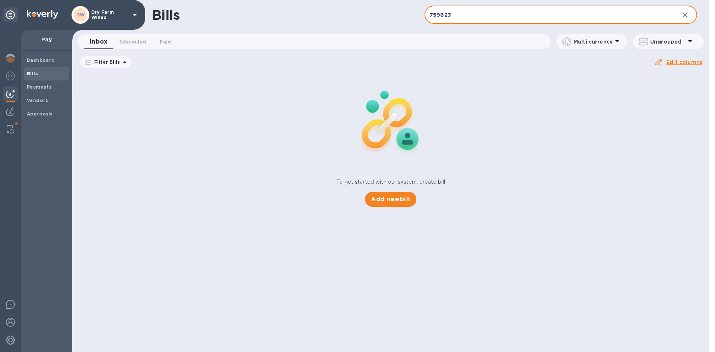
click at [470, 15] on input "759823" at bounding box center [549, 15] width 249 height 18
paste input "5312563269"
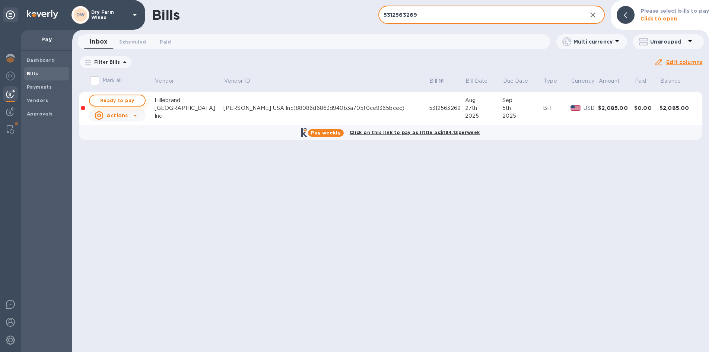
type input "5312563269"
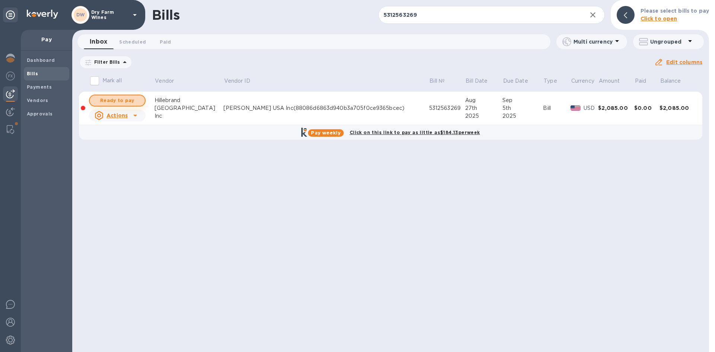
click at [127, 99] on span "Ready to pay" at bounding box center [117, 100] width 43 height 9
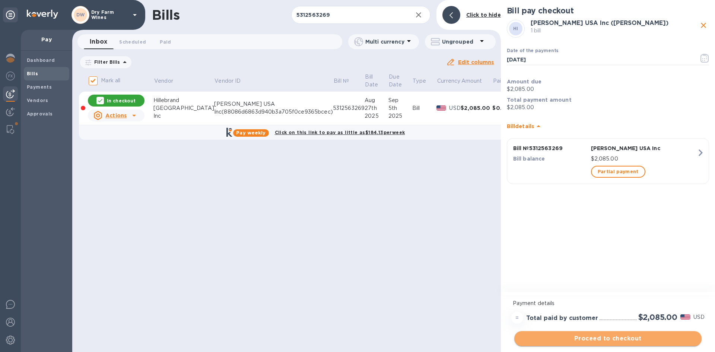
click at [666, 337] on span "Proceed to checkout" at bounding box center [607, 338] width 175 height 9
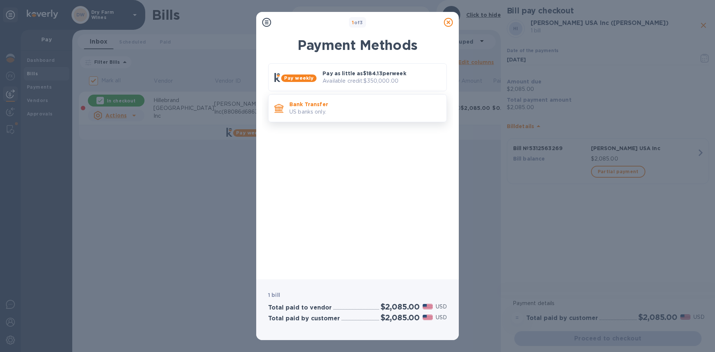
click at [368, 105] on p "Bank Transfer" at bounding box center [364, 104] width 151 height 7
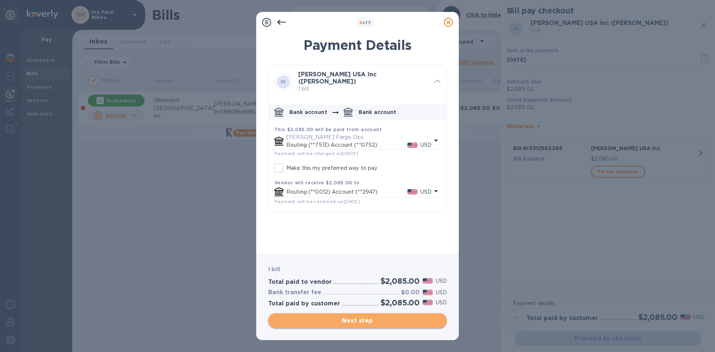
click at [374, 325] on span "Next step" at bounding box center [357, 320] width 167 height 9
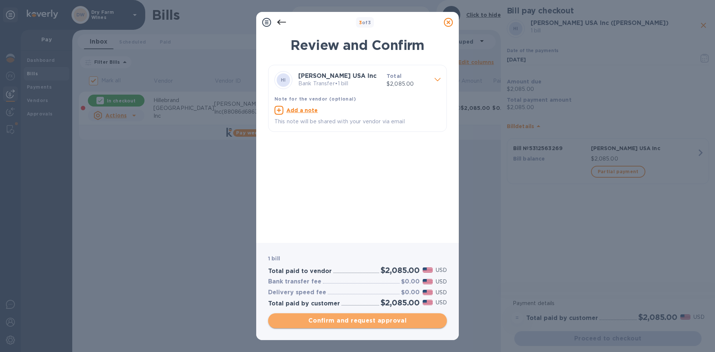
click at [393, 322] on span "Confirm and request approval" at bounding box center [357, 320] width 167 height 9
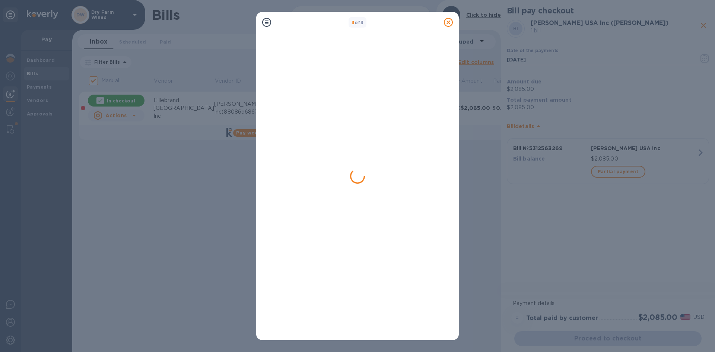
checkbox input "false"
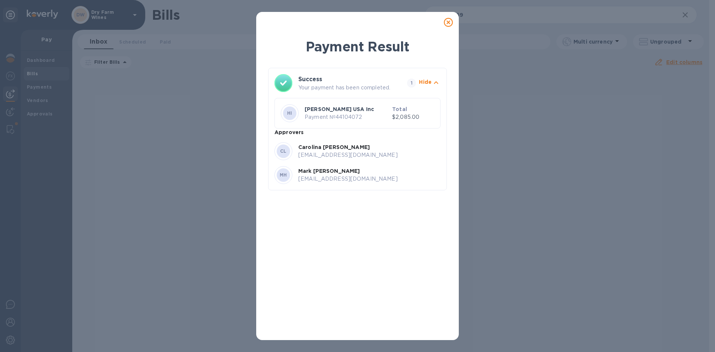
click at [451, 20] on icon at bounding box center [448, 22] width 9 height 9
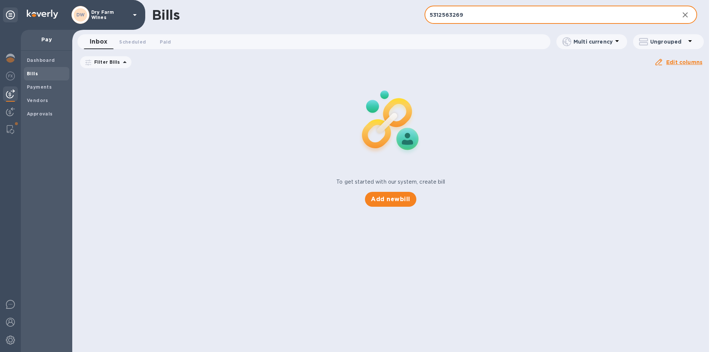
click at [465, 17] on input "5312563269" at bounding box center [549, 15] width 249 height 18
paste input "2502322"
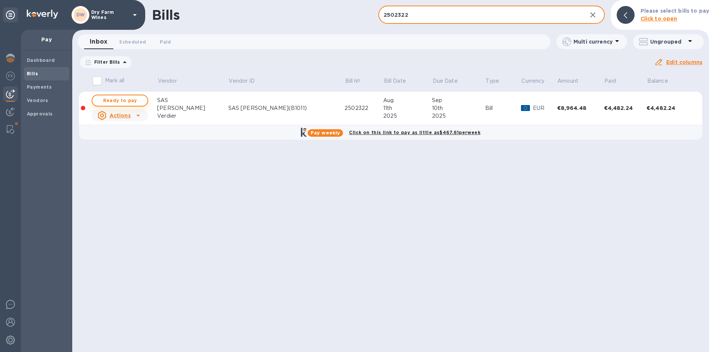
type input "2502322"
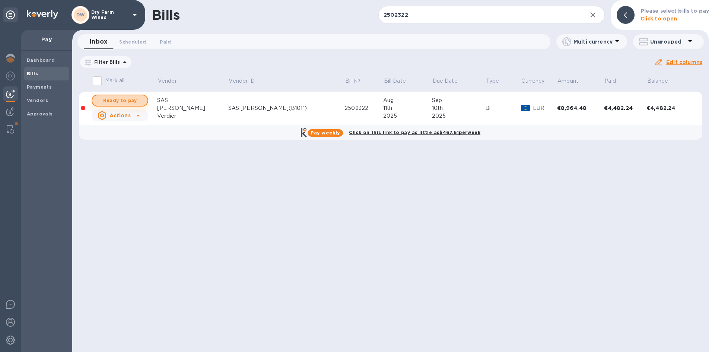
click at [137, 106] on button "Ready to pay" at bounding box center [120, 101] width 57 height 12
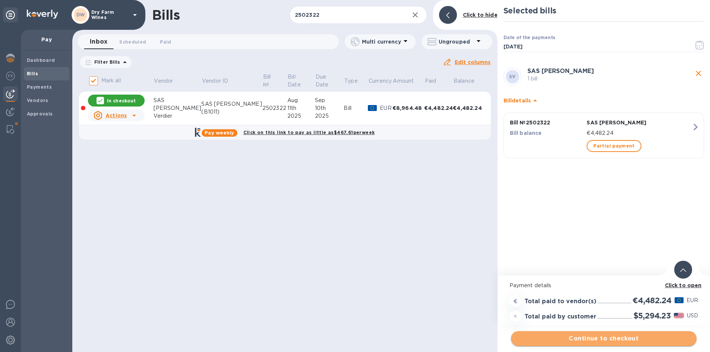
click at [551, 334] on button "Continue to checkout" at bounding box center [604, 338] width 186 height 15
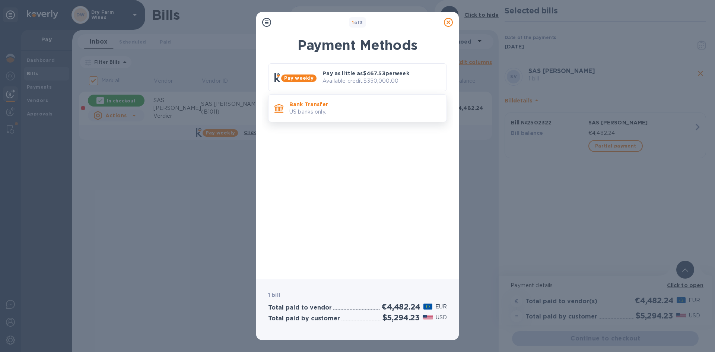
click at [354, 121] on div "Bank Transfer US banks only." at bounding box center [357, 108] width 179 height 28
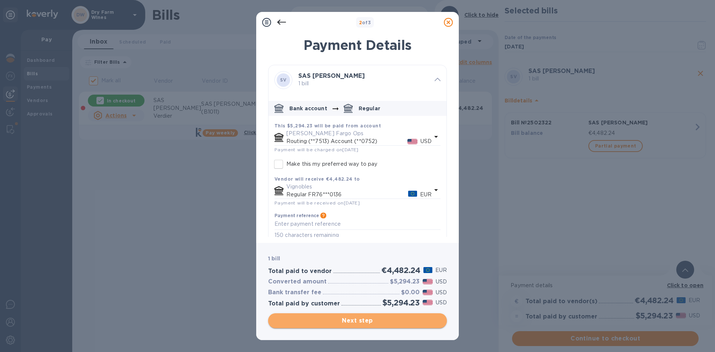
click at [357, 323] on span "Next step" at bounding box center [357, 320] width 167 height 9
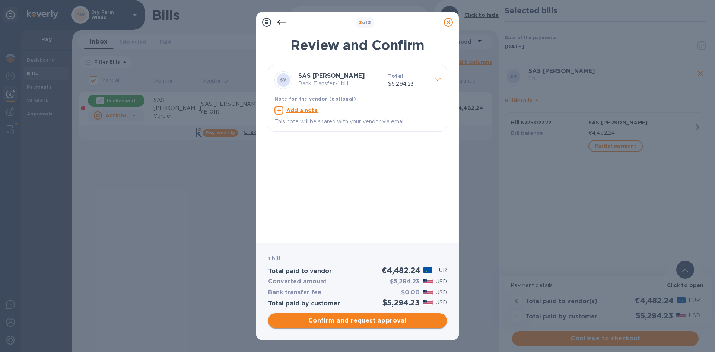
click at [357, 323] on span "Confirm and request approval" at bounding box center [357, 320] width 167 height 9
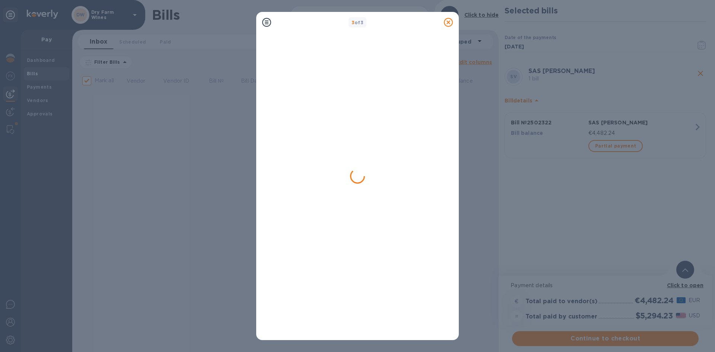
checkbox input "false"
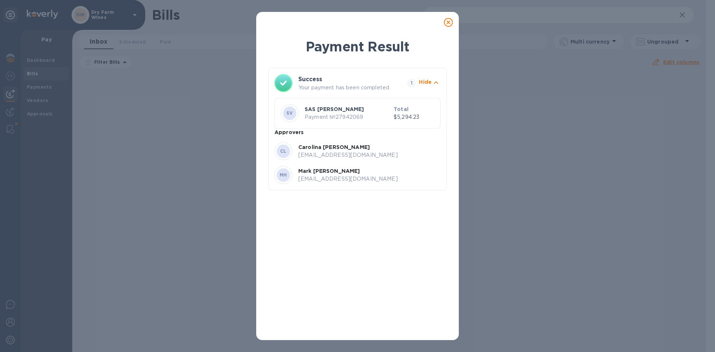
click at [447, 22] on icon at bounding box center [448, 22] width 9 height 9
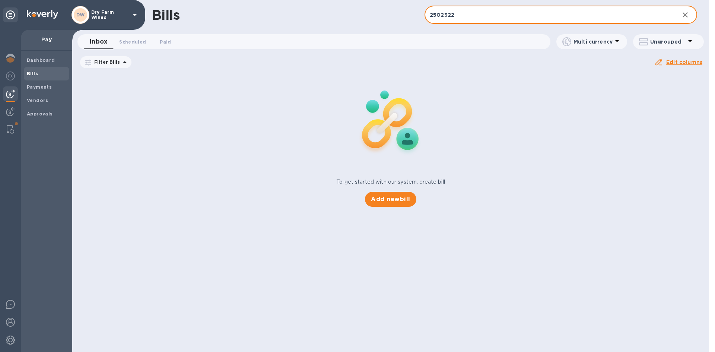
click at [450, 17] on input "2502322" at bounding box center [549, 15] width 249 height 18
paste input "18"
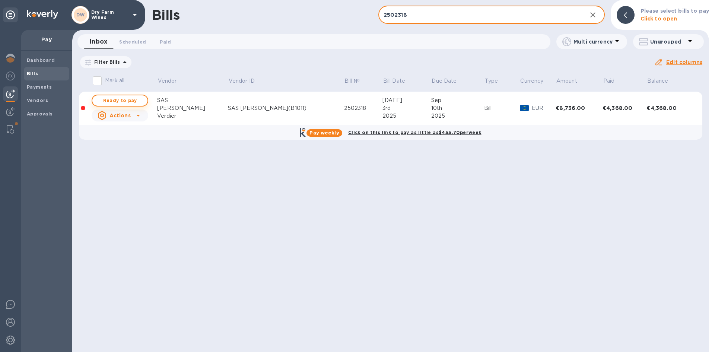
type input "2502318"
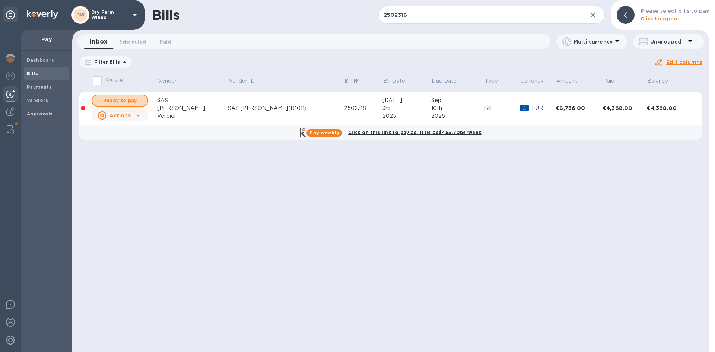
click at [136, 101] on span "Ready to pay" at bounding box center [119, 100] width 43 height 9
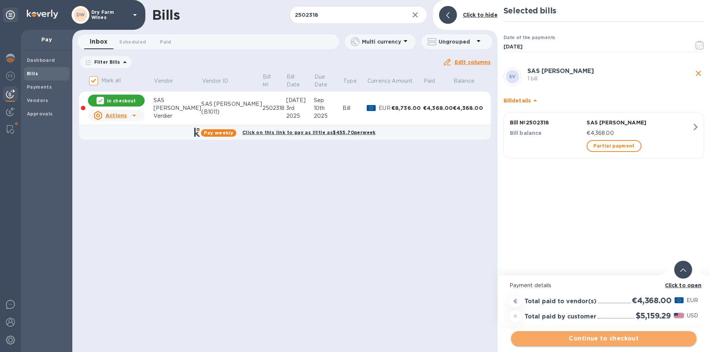
click at [632, 342] on span "Continue to checkout" at bounding box center [604, 338] width 174 height 9
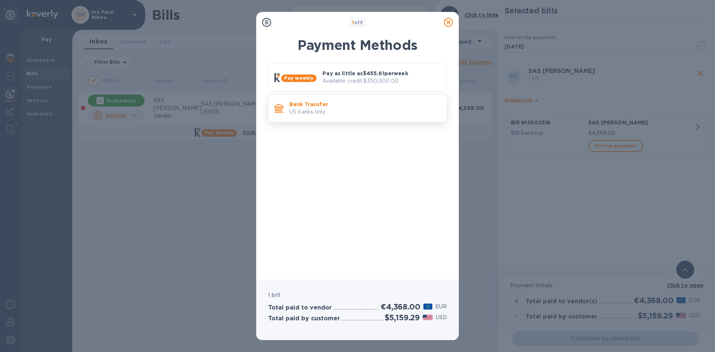
click at [398, 115] on p "US banks only." at bounding box center [364, 112] width 151 height 8
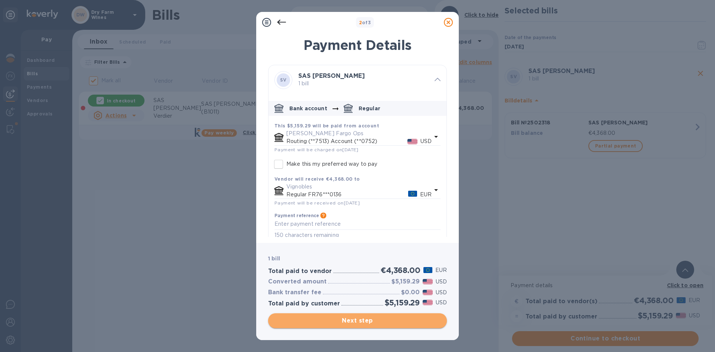
click at [351, 314] on button "Next step" at bounding box center [357, 320] width 179 height 15
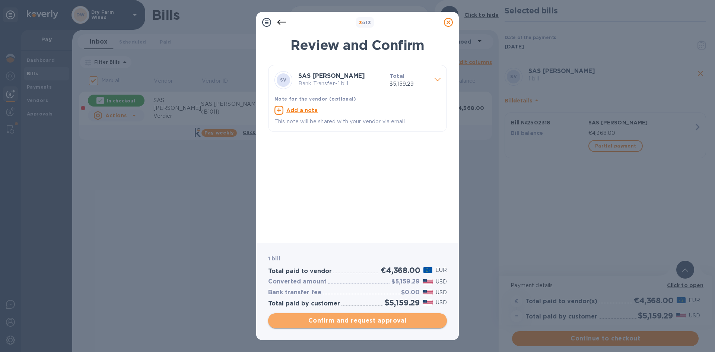
click at [362, 316] on button "Confirm and request approval" at bounding box center [357, 320] width 179 height 15
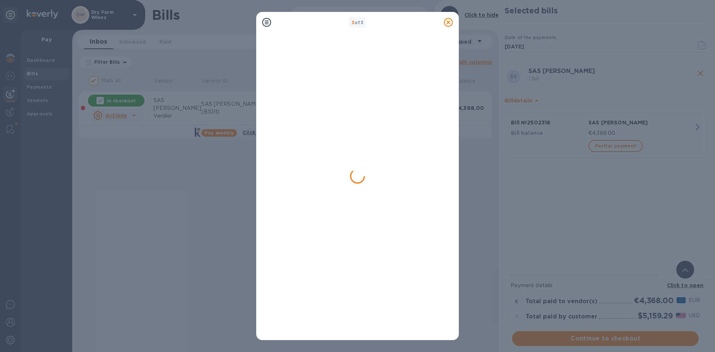
checkbox input "false"
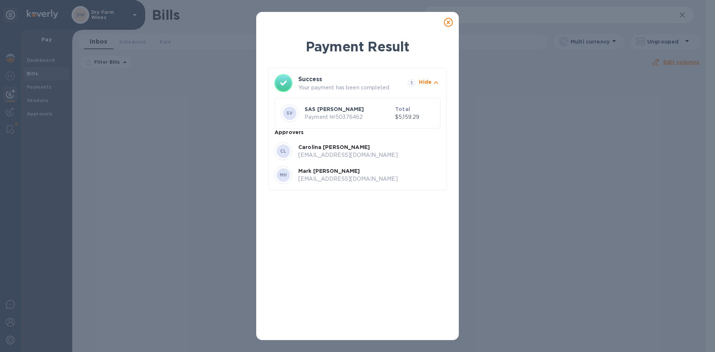
click at [450, 21] on icon at bounding box center [448, 22] width 9 height 9
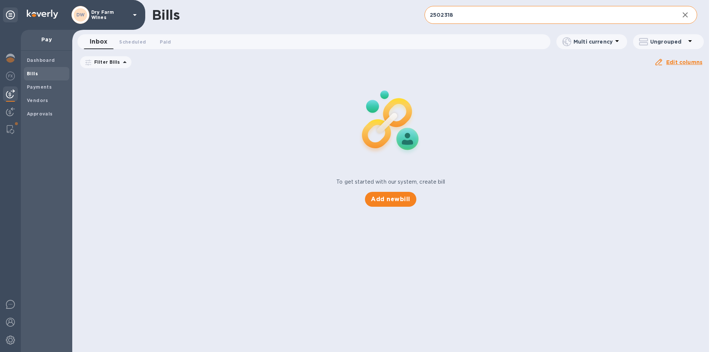
click at [451, 16] on input "2502318" at bounding box center [549, 15] width 249 height 18
paste input "131419"
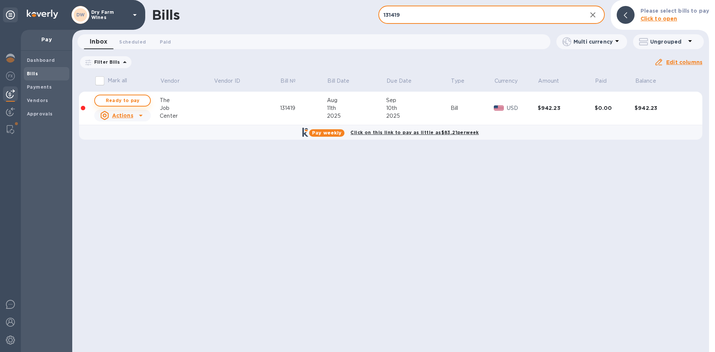
type input "131419"
click at [135, 102] on span "Ready to pay" at bounding box center [122, 100] width 43 height 9
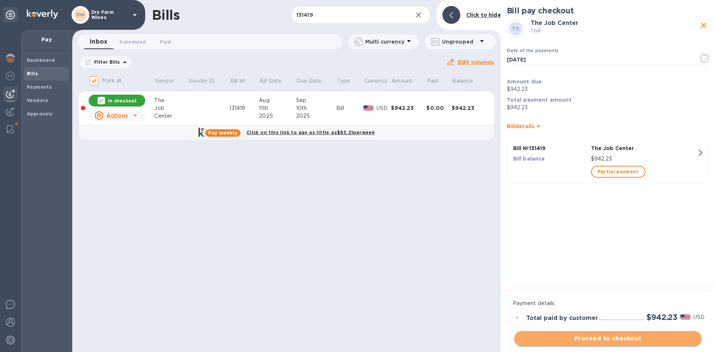
click at [610, 333] on button "Proceed to checkout" at bounding box center [607, 338] width 187 height 15
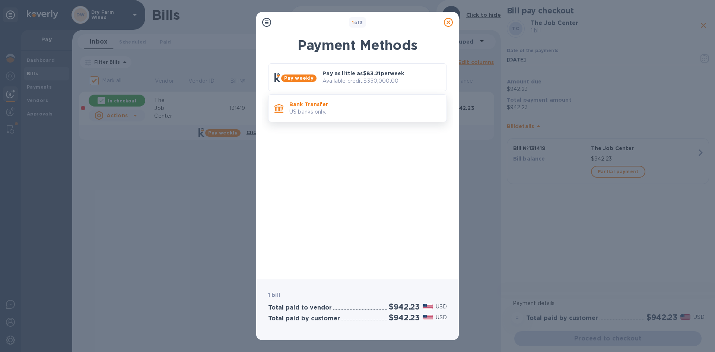
click at [396, 108] on p "US banks only." at bounding box center [364, 112] width 151 height 8
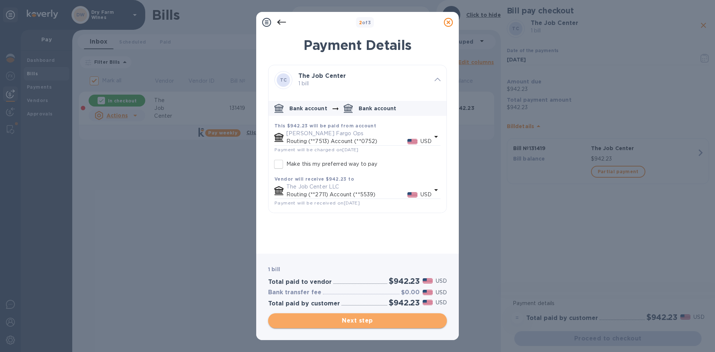
click at [365, 314] on button "Next step" at bounding box center [357, 320] width 179 height 15
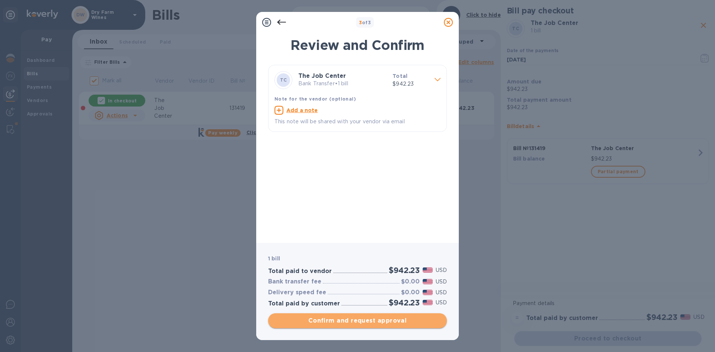
click at [354, 315] on button "Confirm and request approval" at bounding box center [357, 320] width 179 height 15
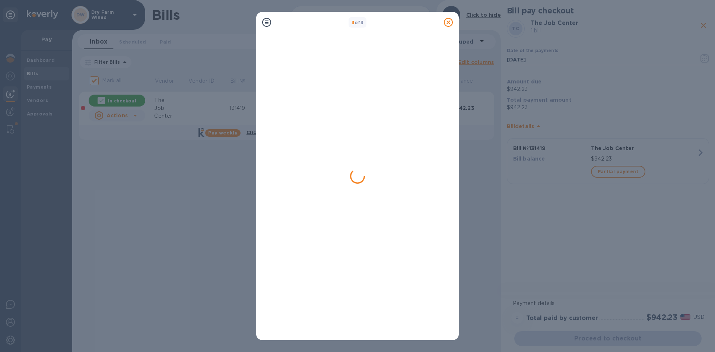
checkbox input "false"
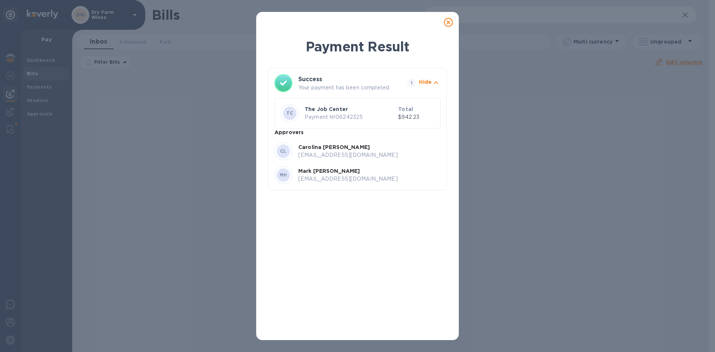
click at [450, 24] on icon at bounding box center [448, 22] width 9 height 9
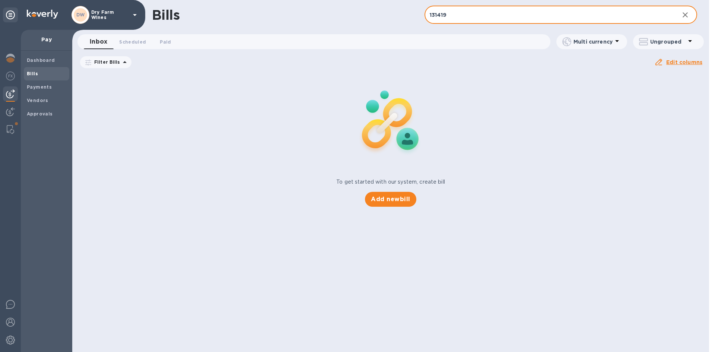
click at [450, 13] on input "131419" at bounding box center [549, 15] width 249 height 18
paste input "CM-F251508 Refund"
type input "CM-F251508 Refund"
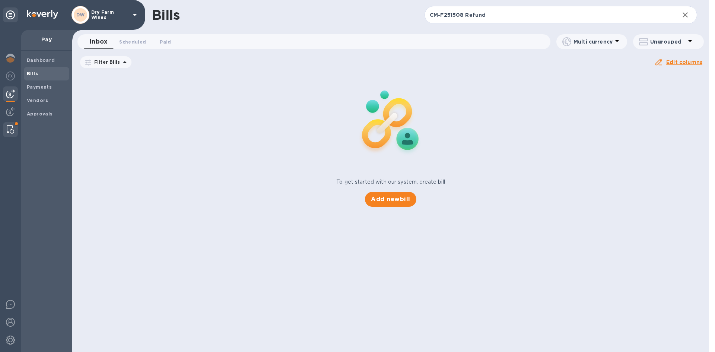
click at [9, 125] on img at bounding box center [10, 129] width 7 height 9
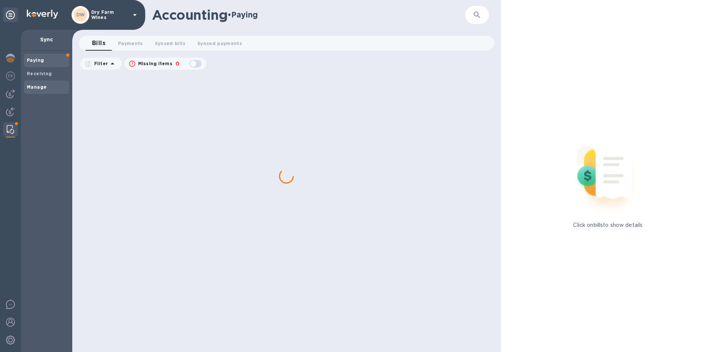
click at [38, 86] on b "Manage" at bounding box center [37, 87] width 20 height 6
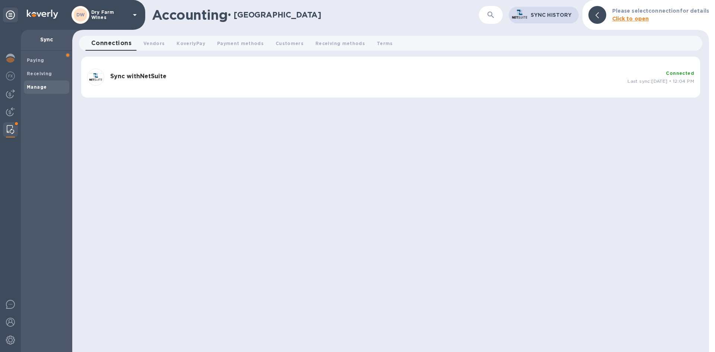
click at [190, 81] on div "Sync with NetSuite" at bounding box center [365, 77] width 517 height 15
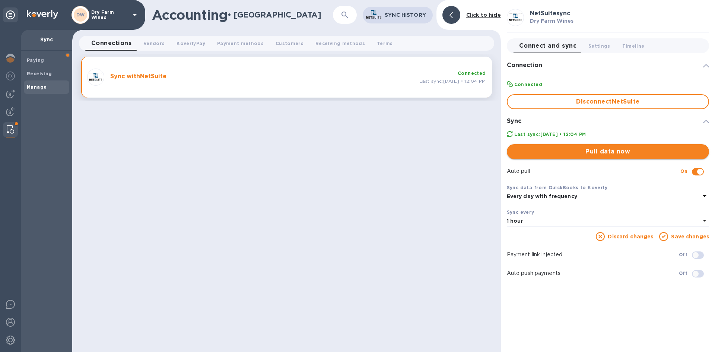
click at [587, 152] on span "Pull data now" at bounding box center [608, 151] width 190 height 9
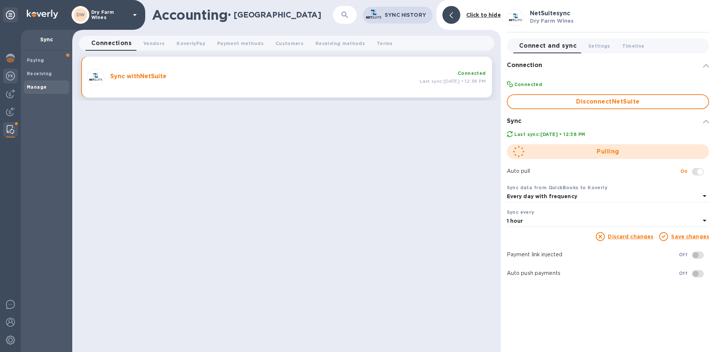
click at [7, 78] on img at bounding box center [10, 76] width 9 height 9
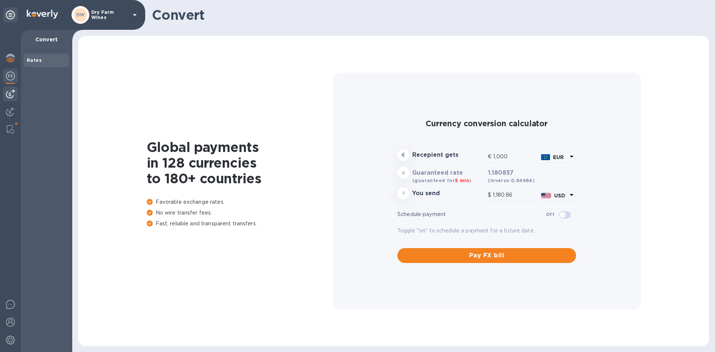
click at [11, 91] on img at bounding box center [10, 93] width 9 height 9
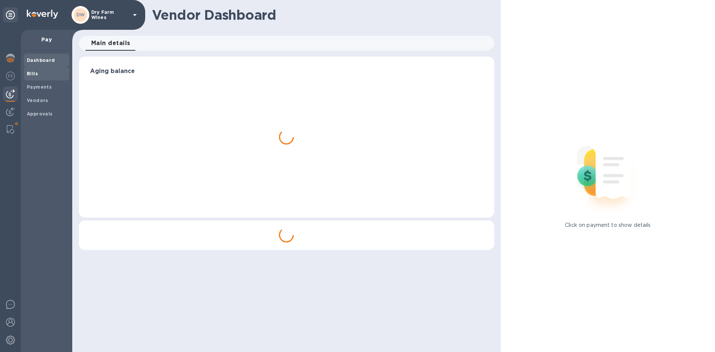
click at [31, 77] on div "Bills" at bounding box center [46, 73] width 45 height 13
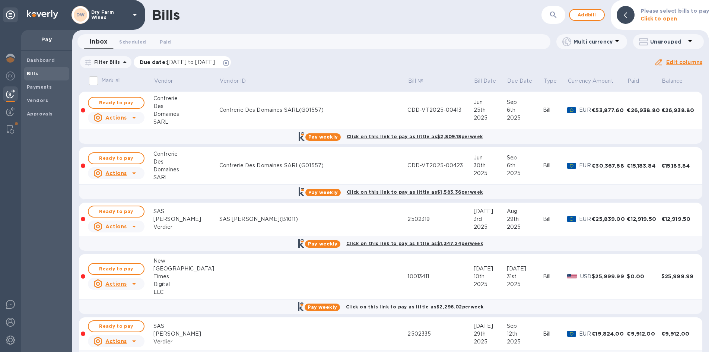
click at [229, 64] on icon at bounding box center [226, 63] width 6 height 6
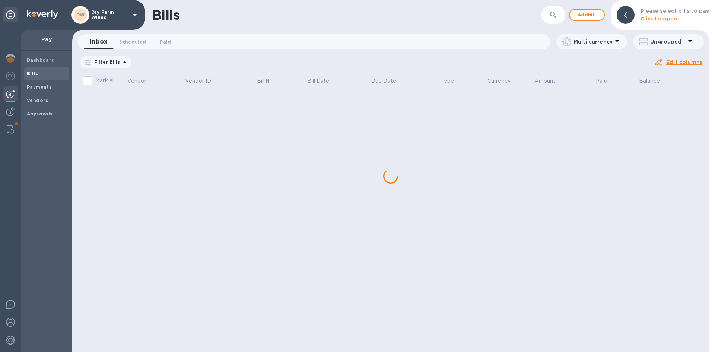
click at [552, 21] on button "button" at bounding box center [554, 15] width 18 height 18
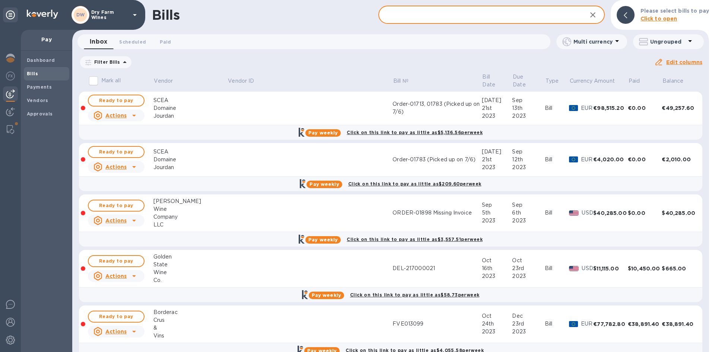
paste input "CM-F251508 Refund"
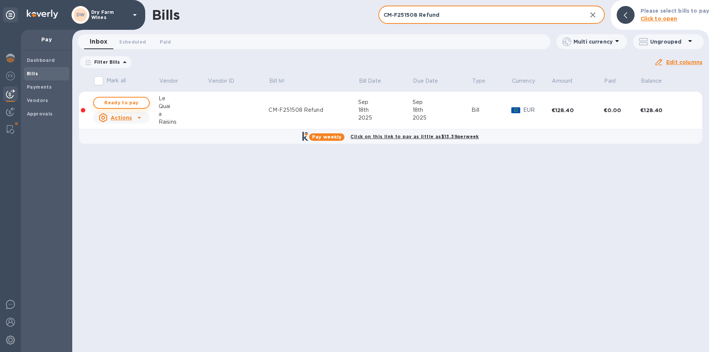
type input "CM-F251508 Refund"
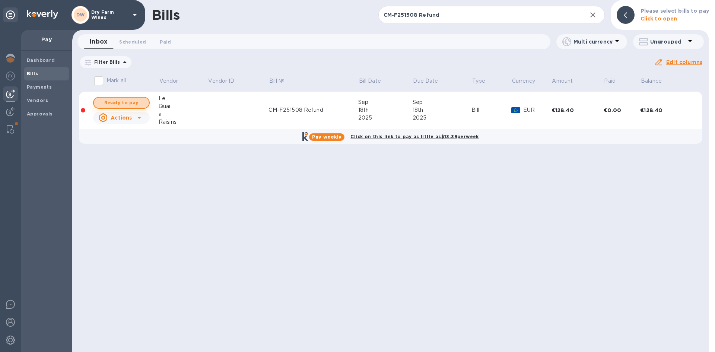
click at [135, 105] on span "Ready to pay" at bounding box center [121, 102] width 43 height 9
checkbox input "true"
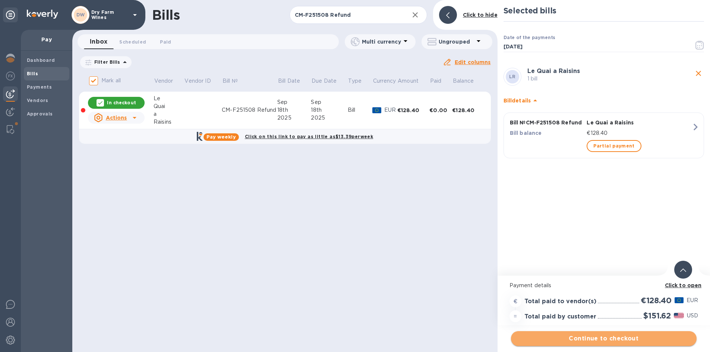
click at [628, 335] on span "Continue to checkout" at bounding box center [604, 338] width 174 height 9
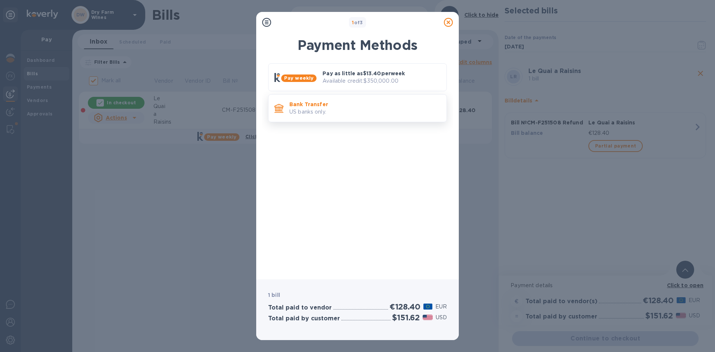
click at [327, 103] on p "Bank Transfer" at bounding box center [364, 104] width 151 height 7
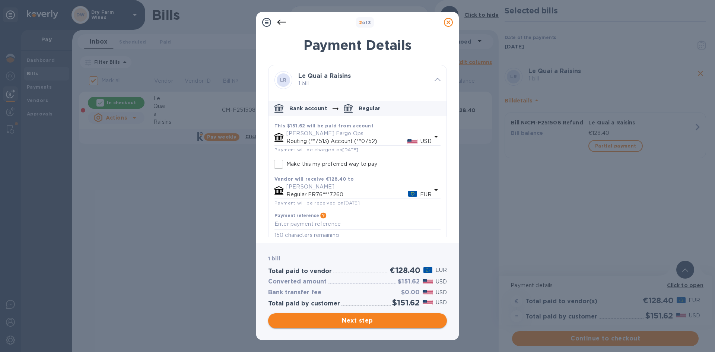
click at [408, 318] on span "Next step" at bounding box center [357, 320] width 167 height 9
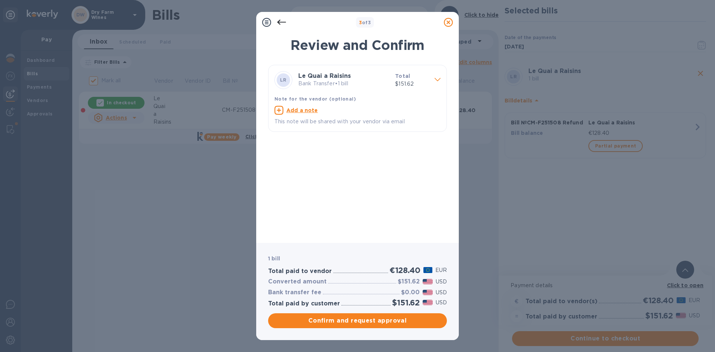
click at [409, 317] on span "Confirm and request approval" at bounding box center [357, 320] width 167 height 9
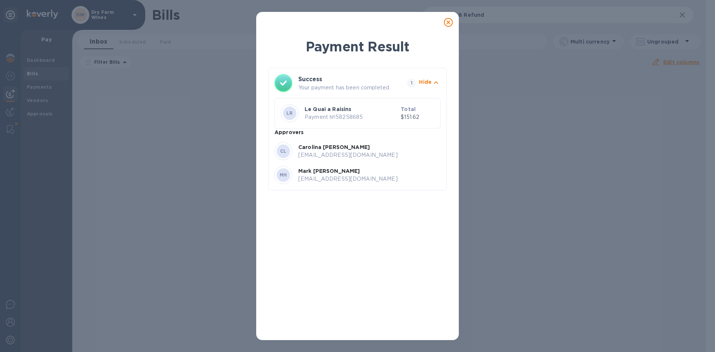
click at [446, 26] on icon at bounding box center [448, 22] width 9 height 9
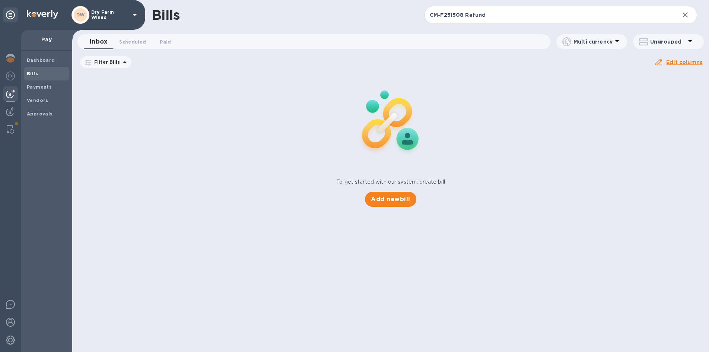
click at [344, 13] on div "Bills" at bounding box center [288, 15] width 273 height 16
